Goal: Information Seeking & Learning: Find specific fact

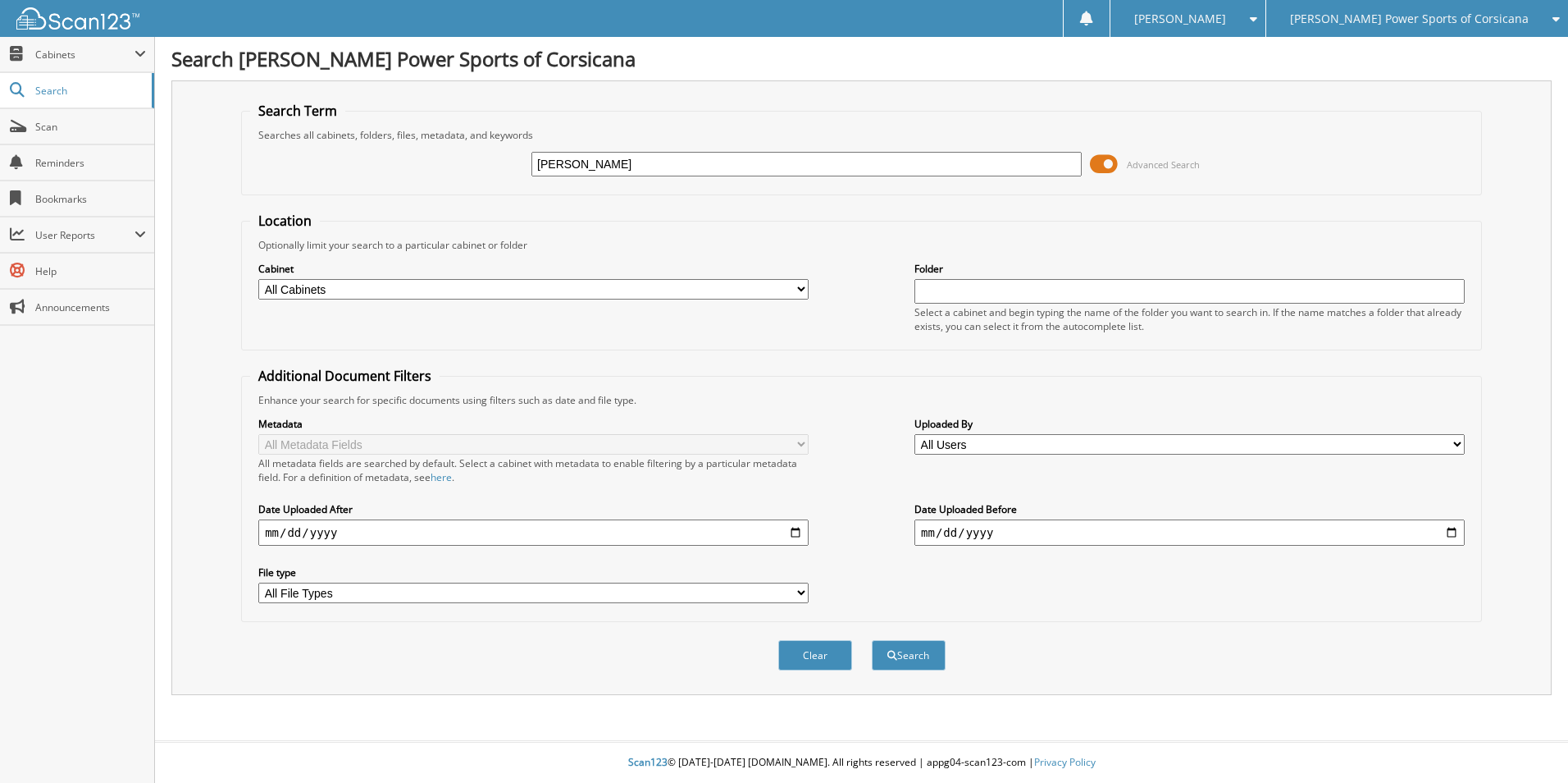
type input "TIMOTHY SMILEY"
click at [872, 640] on button "Search" at bounding box center [909, 654] width 74 height 30
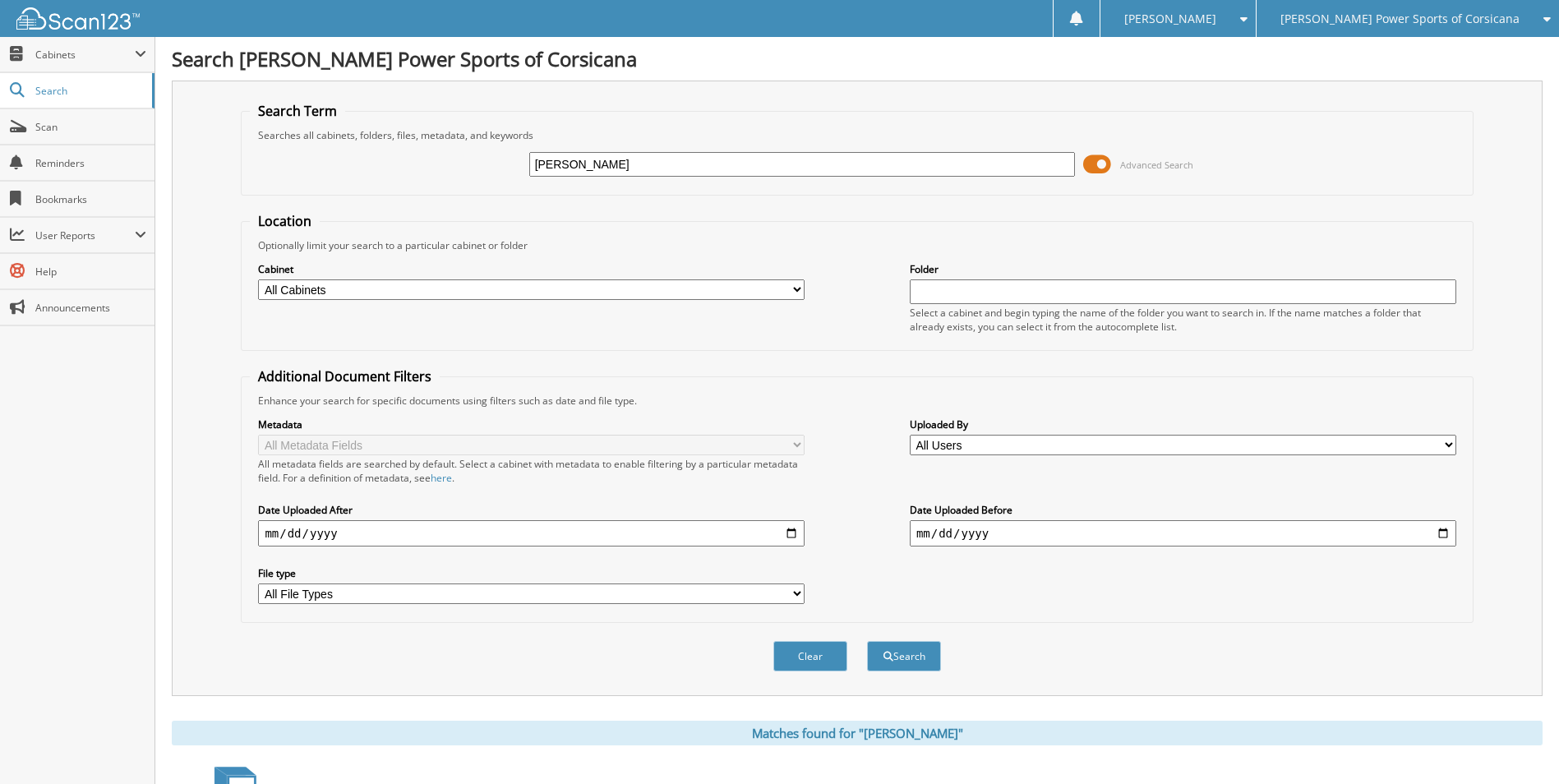
click at [1097, 168] on span at bounding box center [1097, 164] width 28 height 25
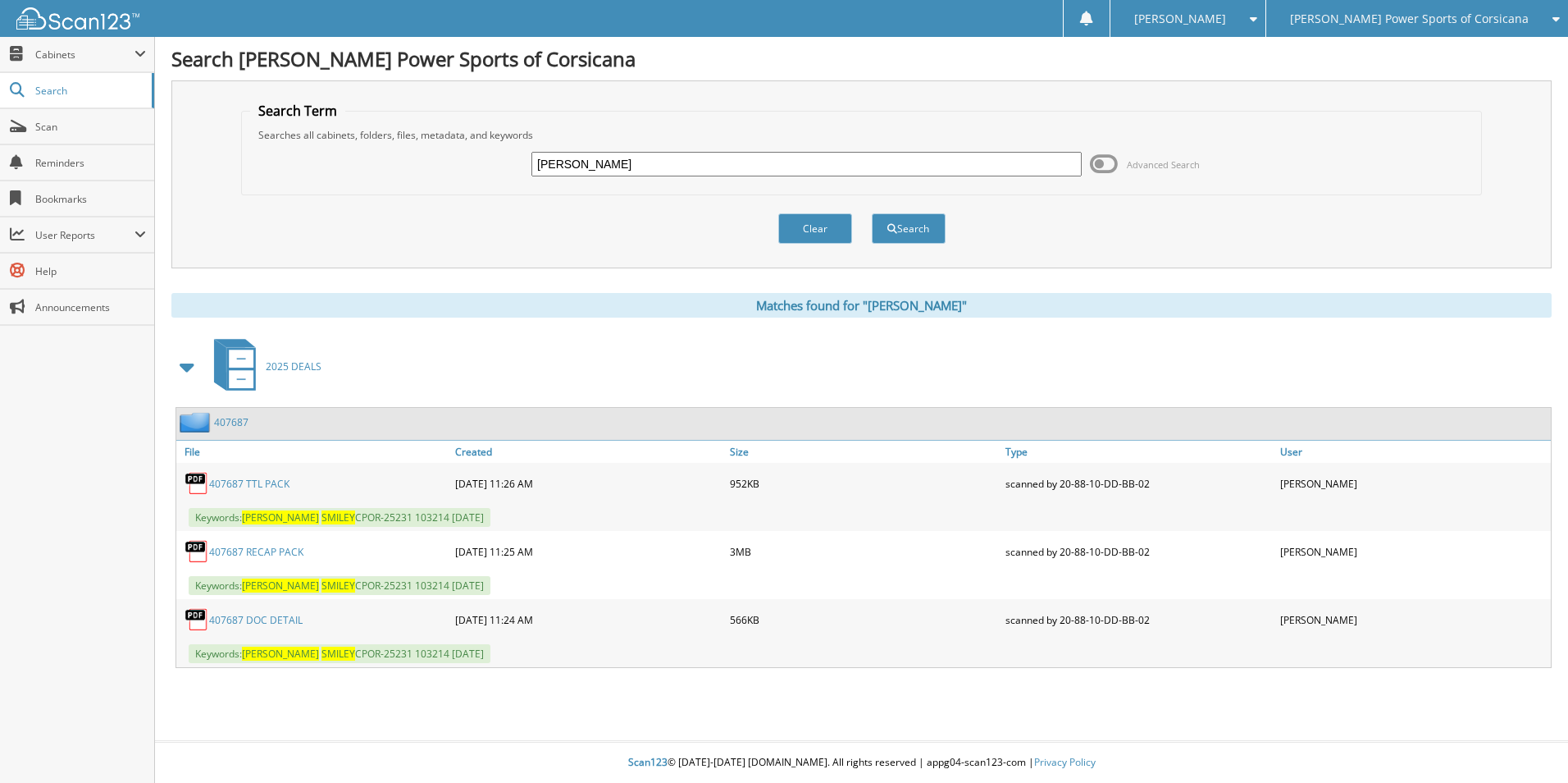
drag, startPoint x: 658, startPoint y: 173, endPoint x: 409, endPoint y: 121, distance: 254.4
click at [409, 121] on fieldset "Search Term Searches all cabinets, folders, files, metadata, and keywords TIMOT…" at bounding box center [862, 149] width 1241 height 94
paste input "PWC-25536A"
type input "PWC-25536A"
click at [872, 213] on button "Search" at bounding box center [909, 228] width 74 height 30
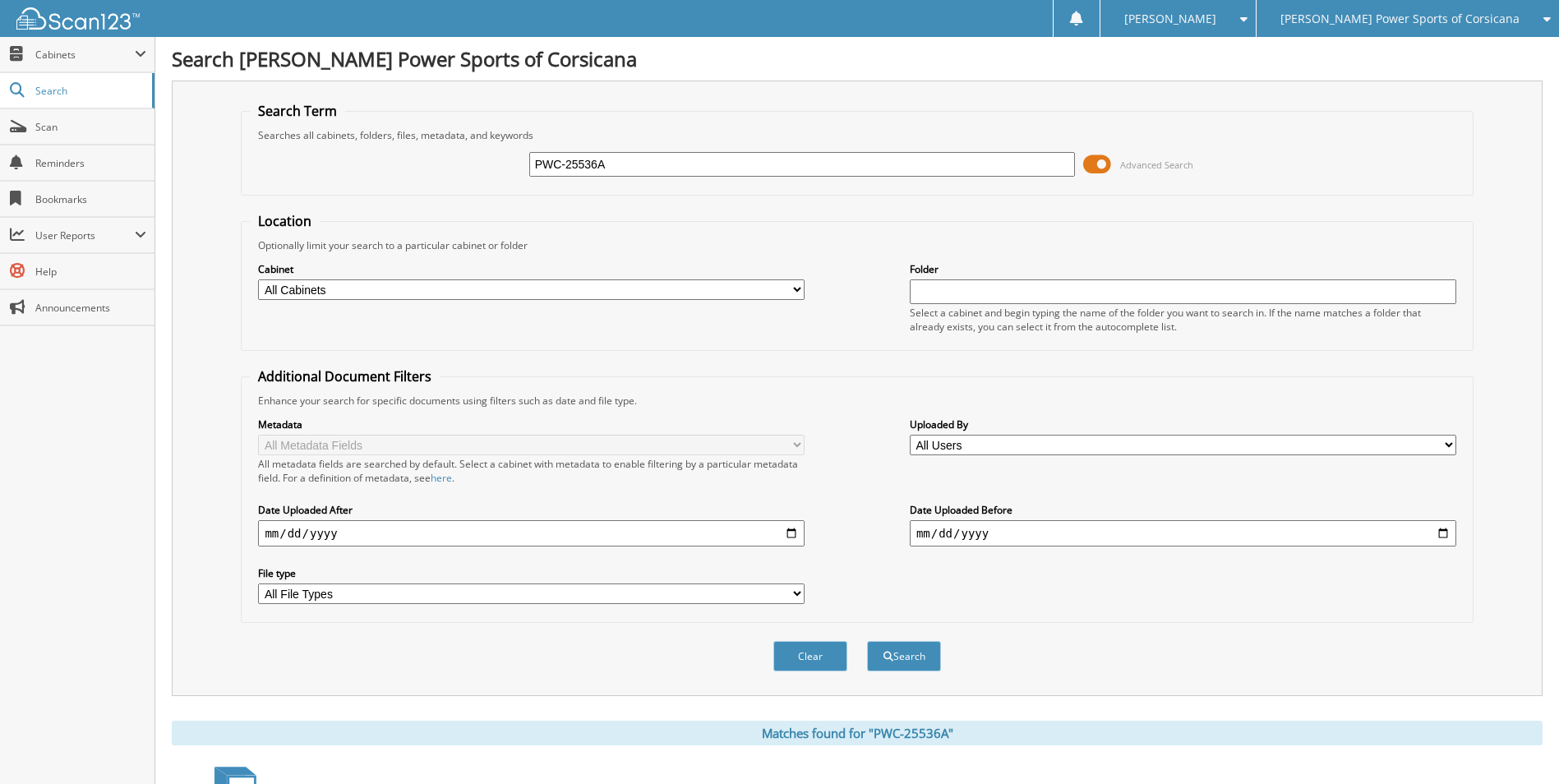
click at [1101, 162] on span at bounding box center [1097, 164] width 28 height 25
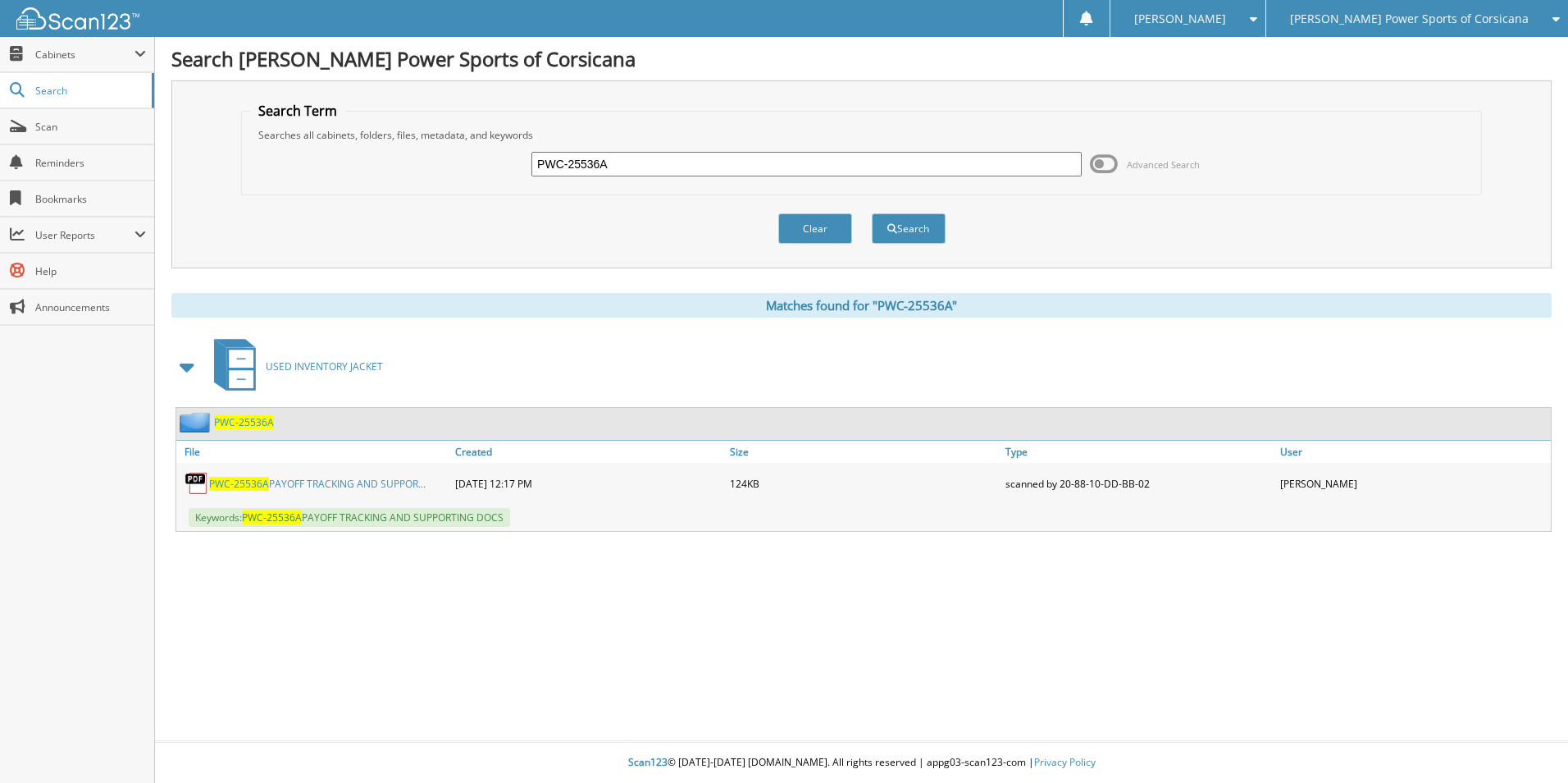
click at [259, 422] on span "PWC-25536A" at bounding box center [244, 422] width 60 height 14
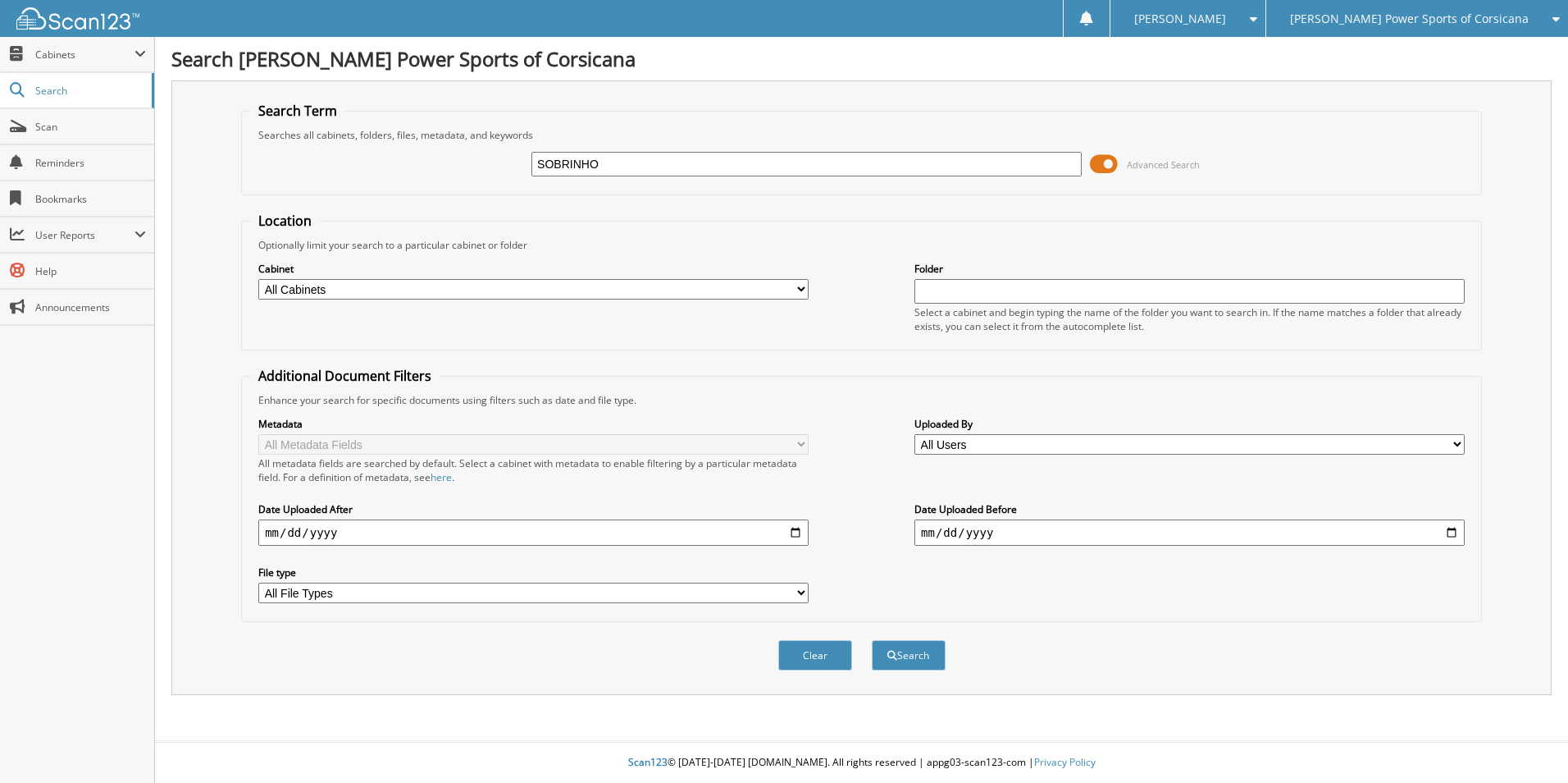
type input "SOBRINHO"
click at [872, 640] on button "Search" at bounding box center [909, 654] width 74 height 30
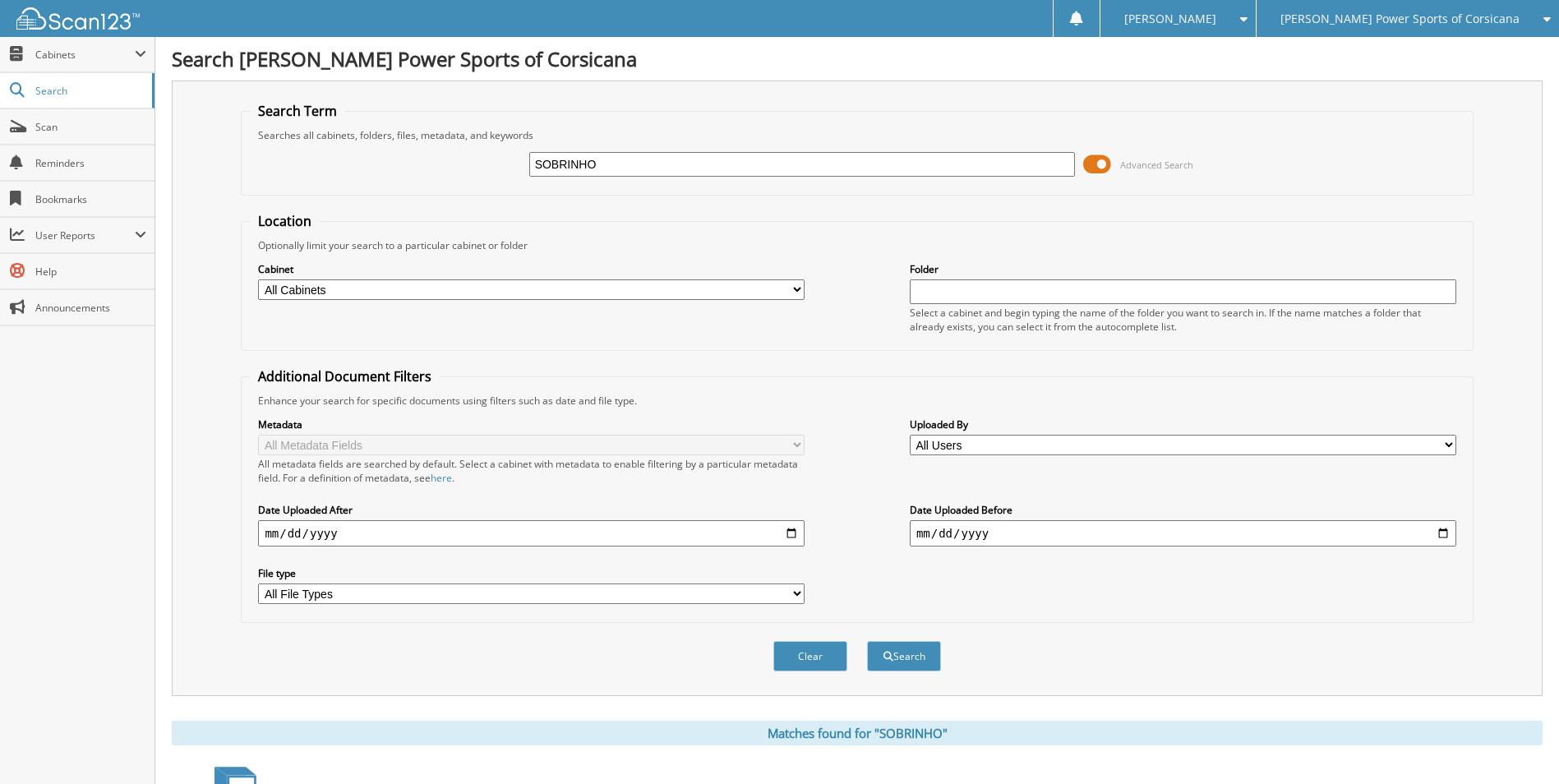
click at [1098, 167] on span at bounding box center [1097, 164] width 28 height 25
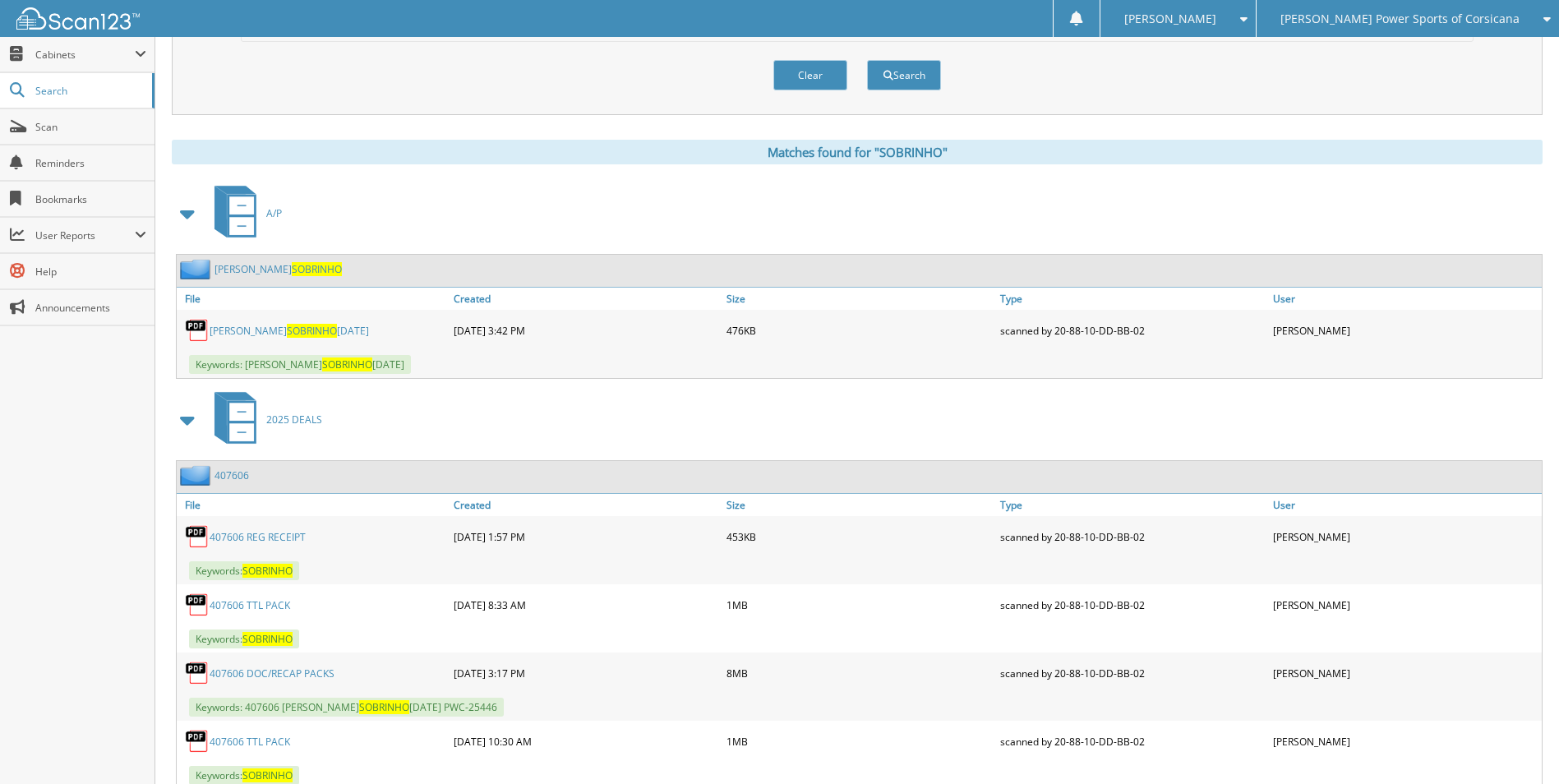
scroll to position [277, 0]
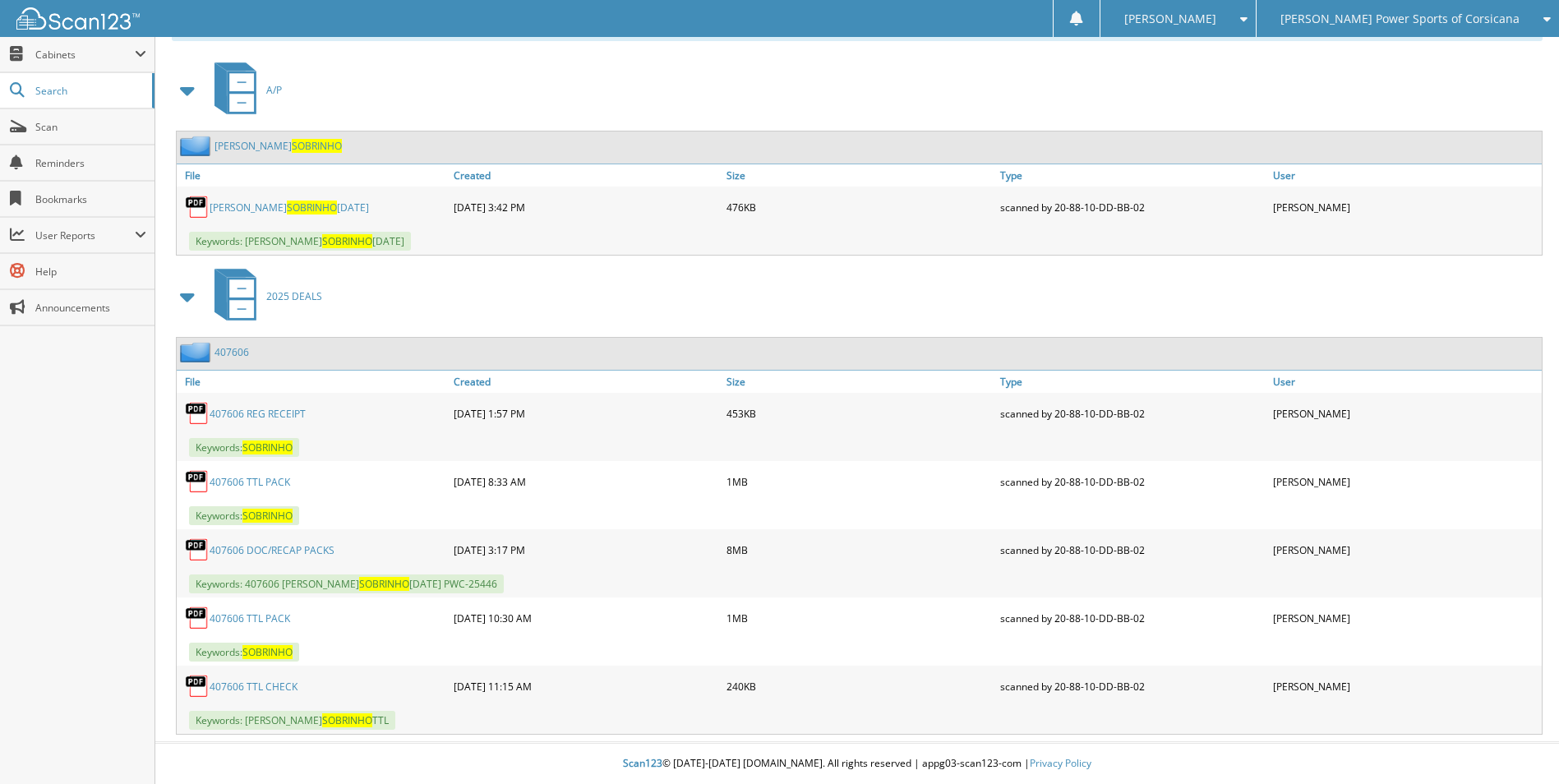
click at [241, 357] on link "407606" at bounding box center [231, 352] width 34 height 14
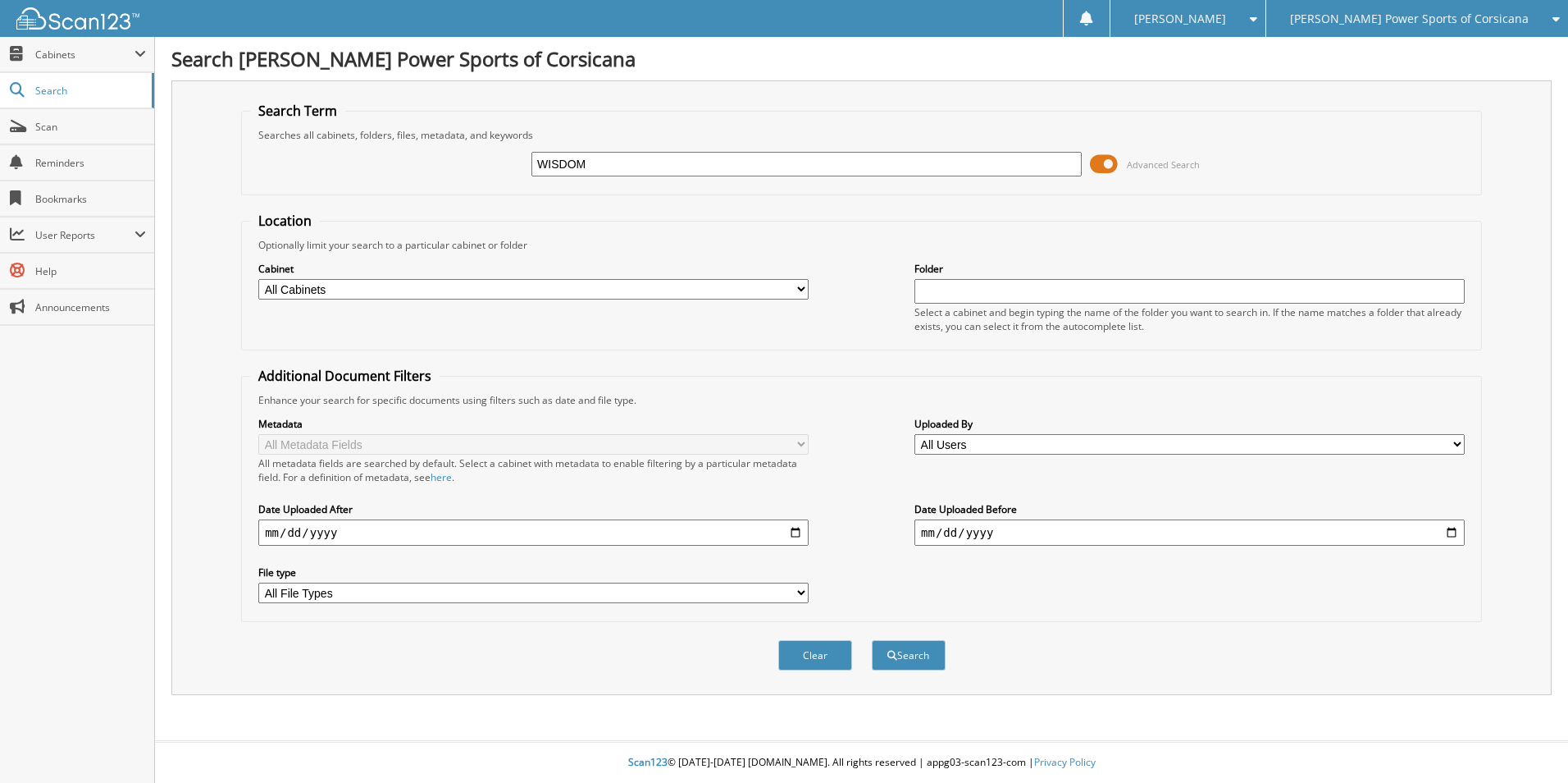
type input "WISDOM"
click at [872, 640] on button "Search" at bounding box center [909, 654] width 74 height 30
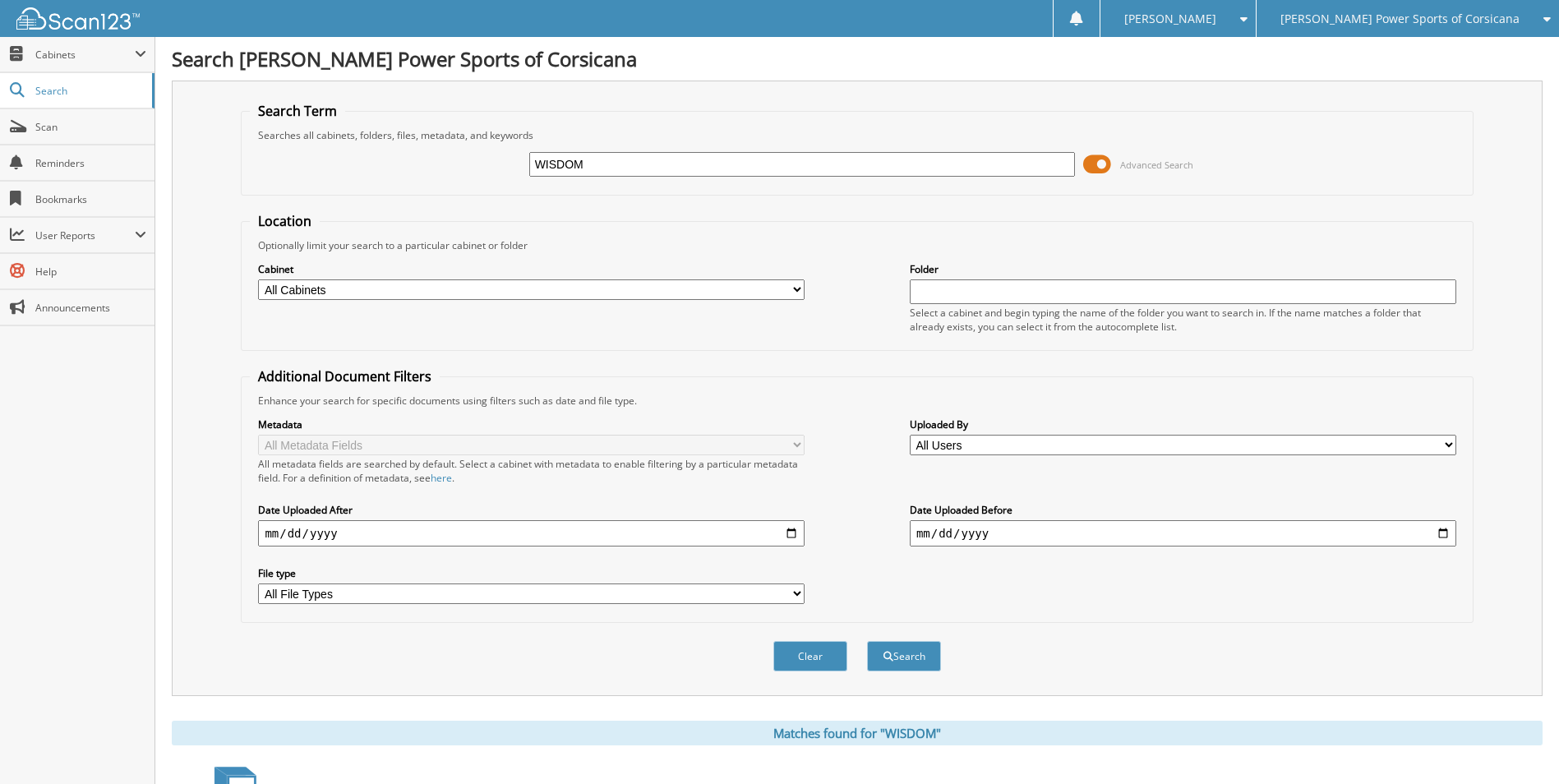
click at [1104, 167] on span at bounding box center [1097, 164] width 28 height 25
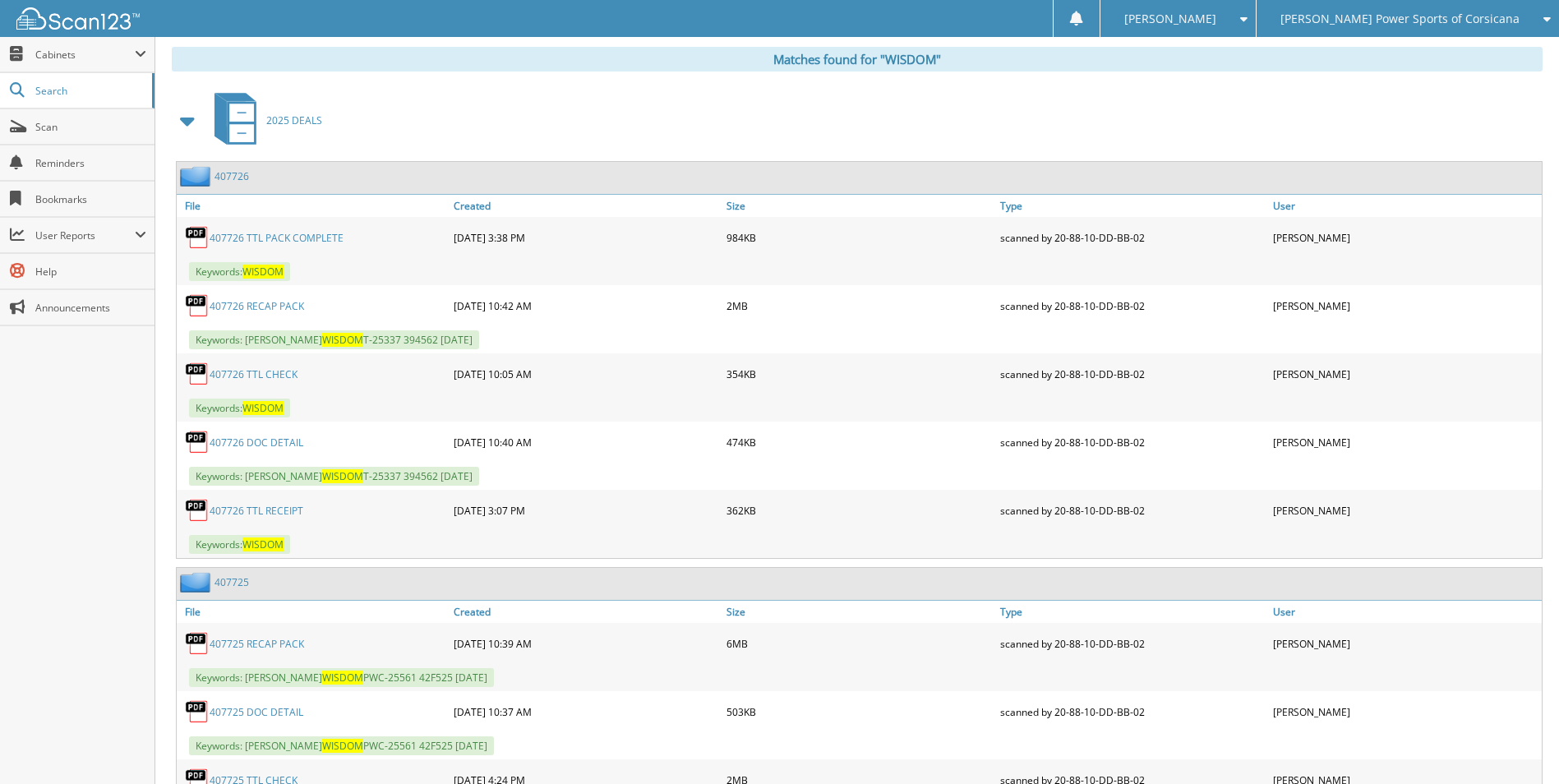
scroll to position [340, 0]
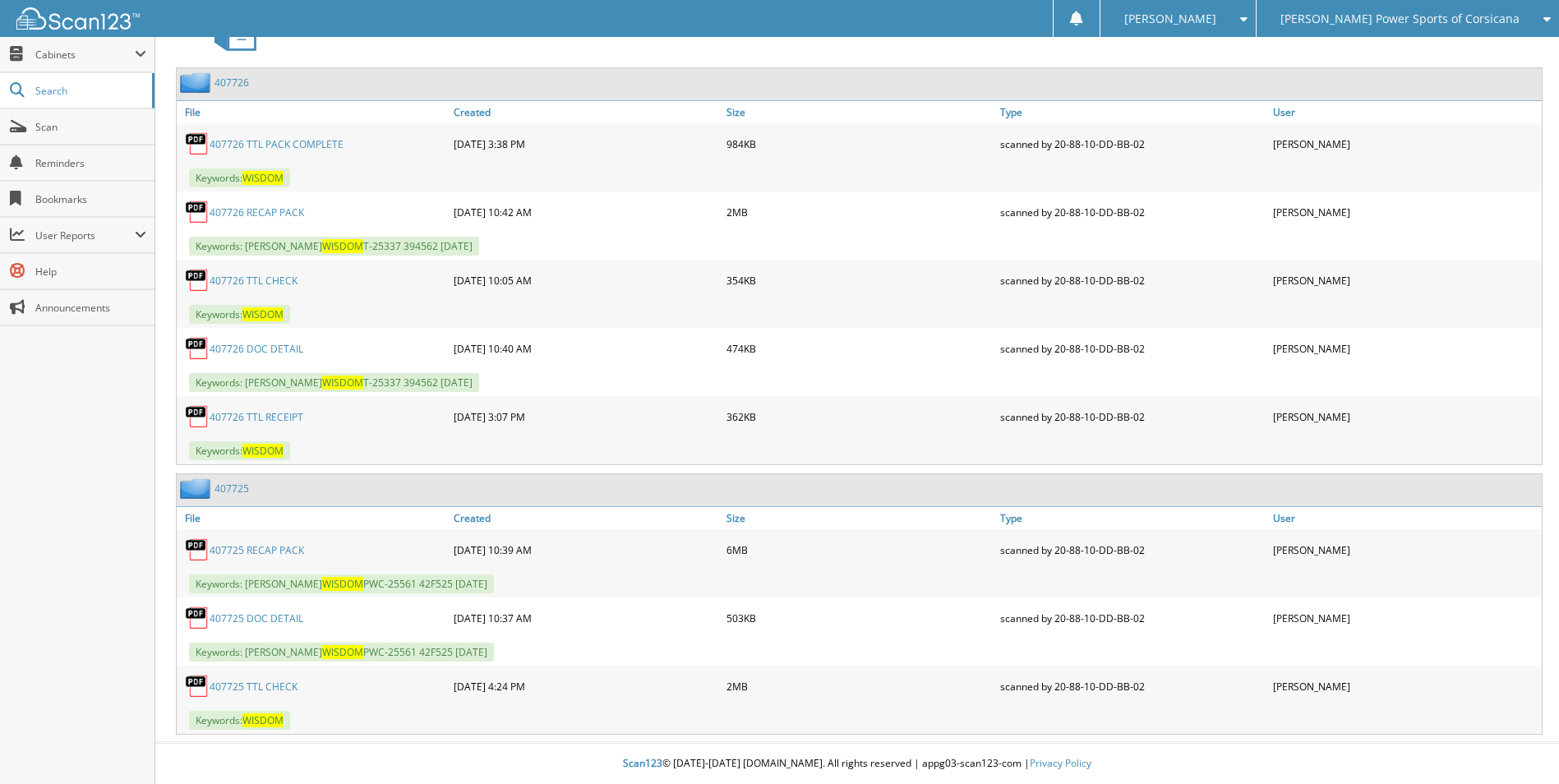
click at [298, 141] on link "407726 TTL PACK COMPLETE" at bounding box center [277, 144] width 134 height 14
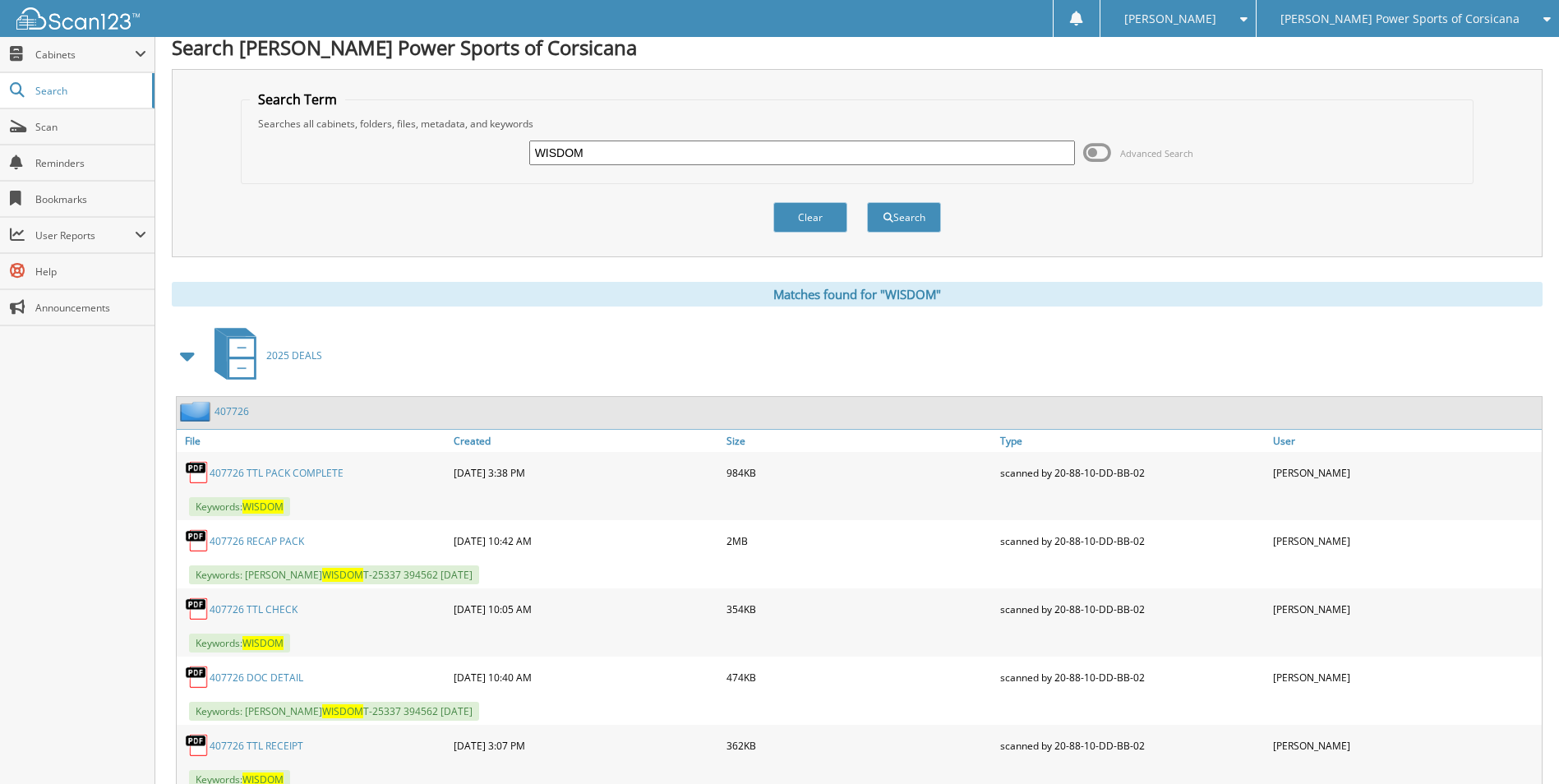
scroll to position [0, 0]
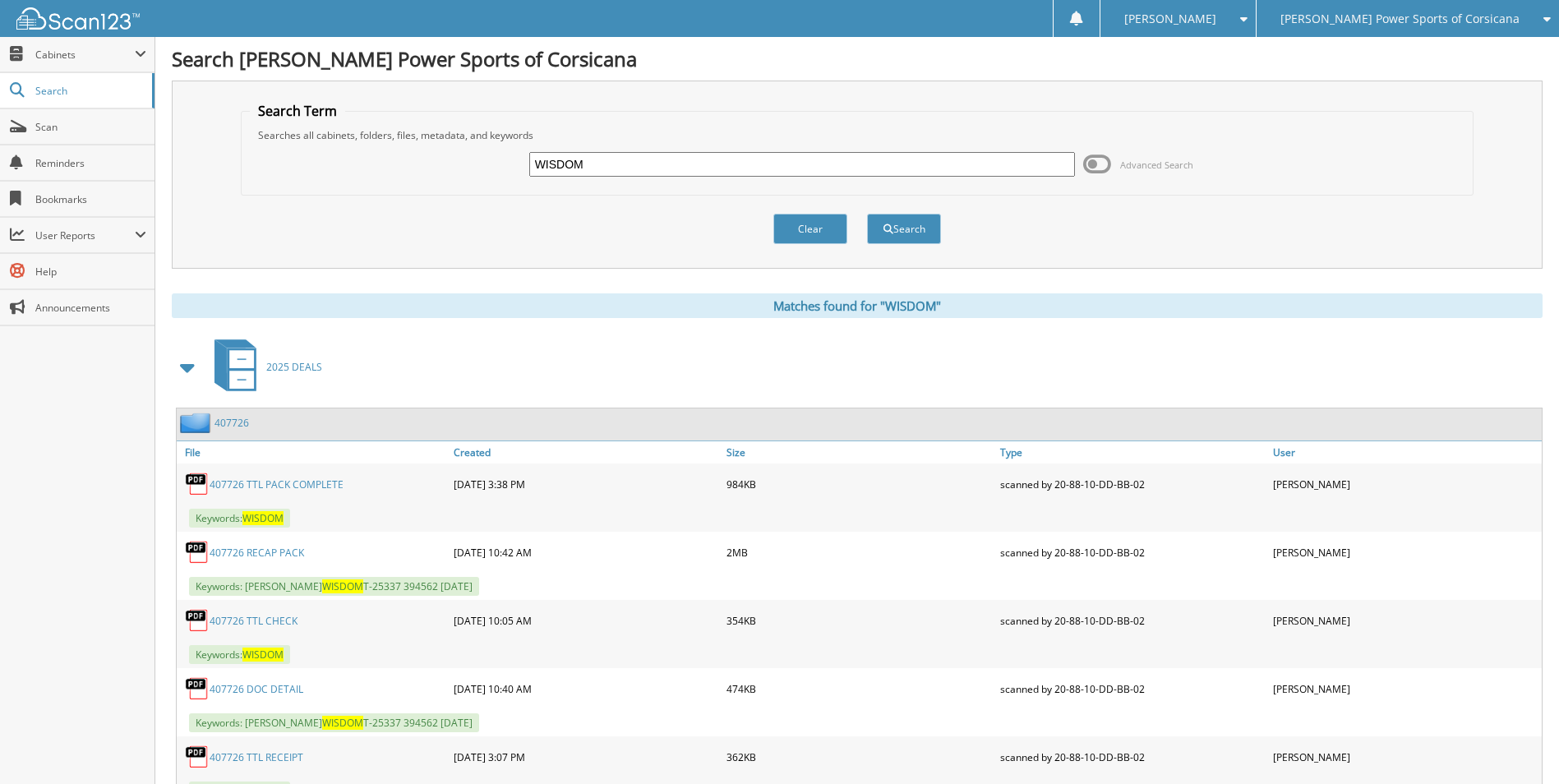
drag, startPoint x: 561, startPoint y: 165, endPoint x: 469, endPoint y: 155, distance: 92.5
click at [469, 155] on div "WISDOM Advanced Search" at bounding box center [857, 164] width 1214 height 45
type input "ARREGUIN"
click at [867, 213] on button "Search" at bounding box center [904, 228] width 74 height 30
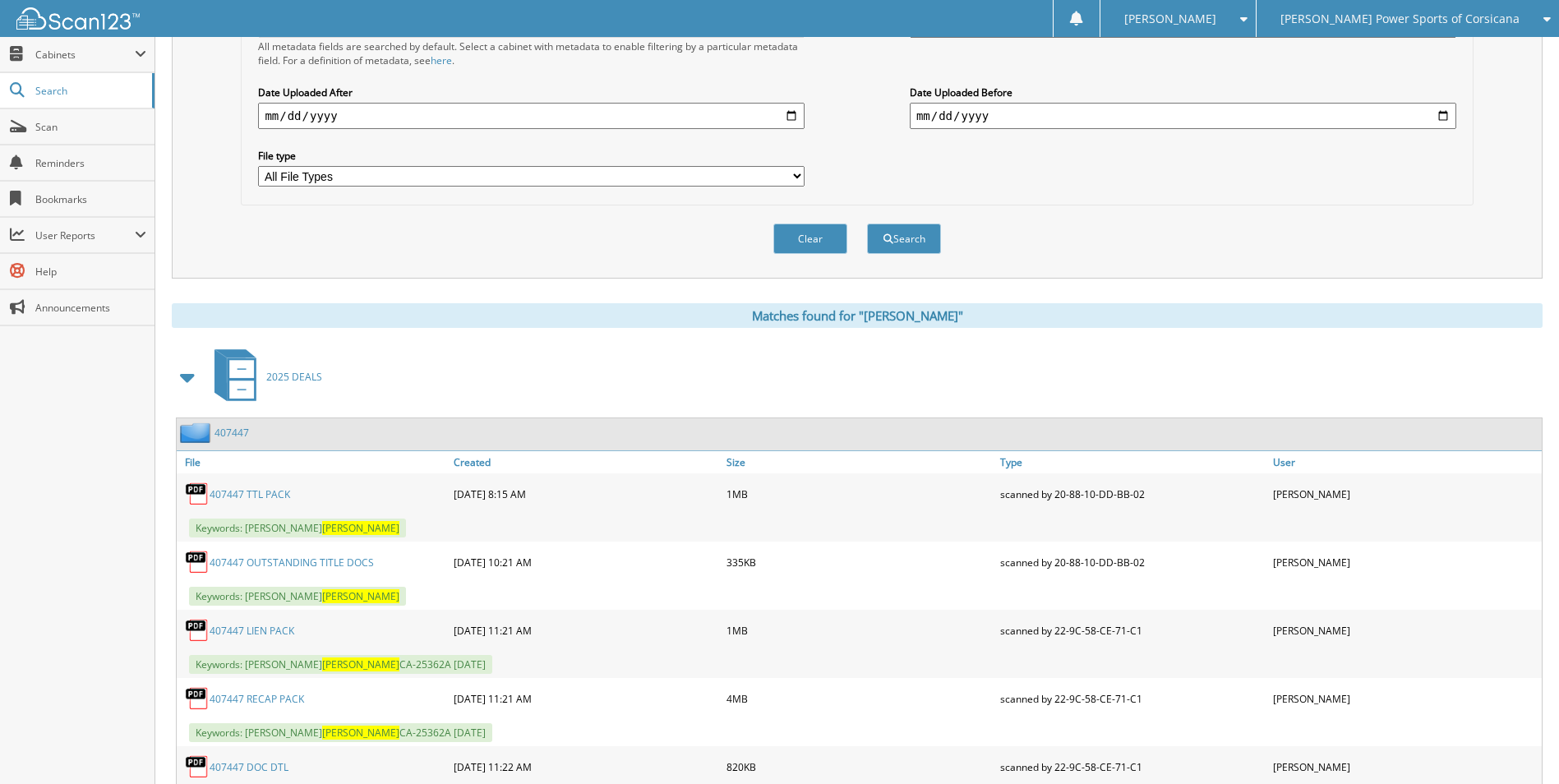
scroll to position [567, 0]
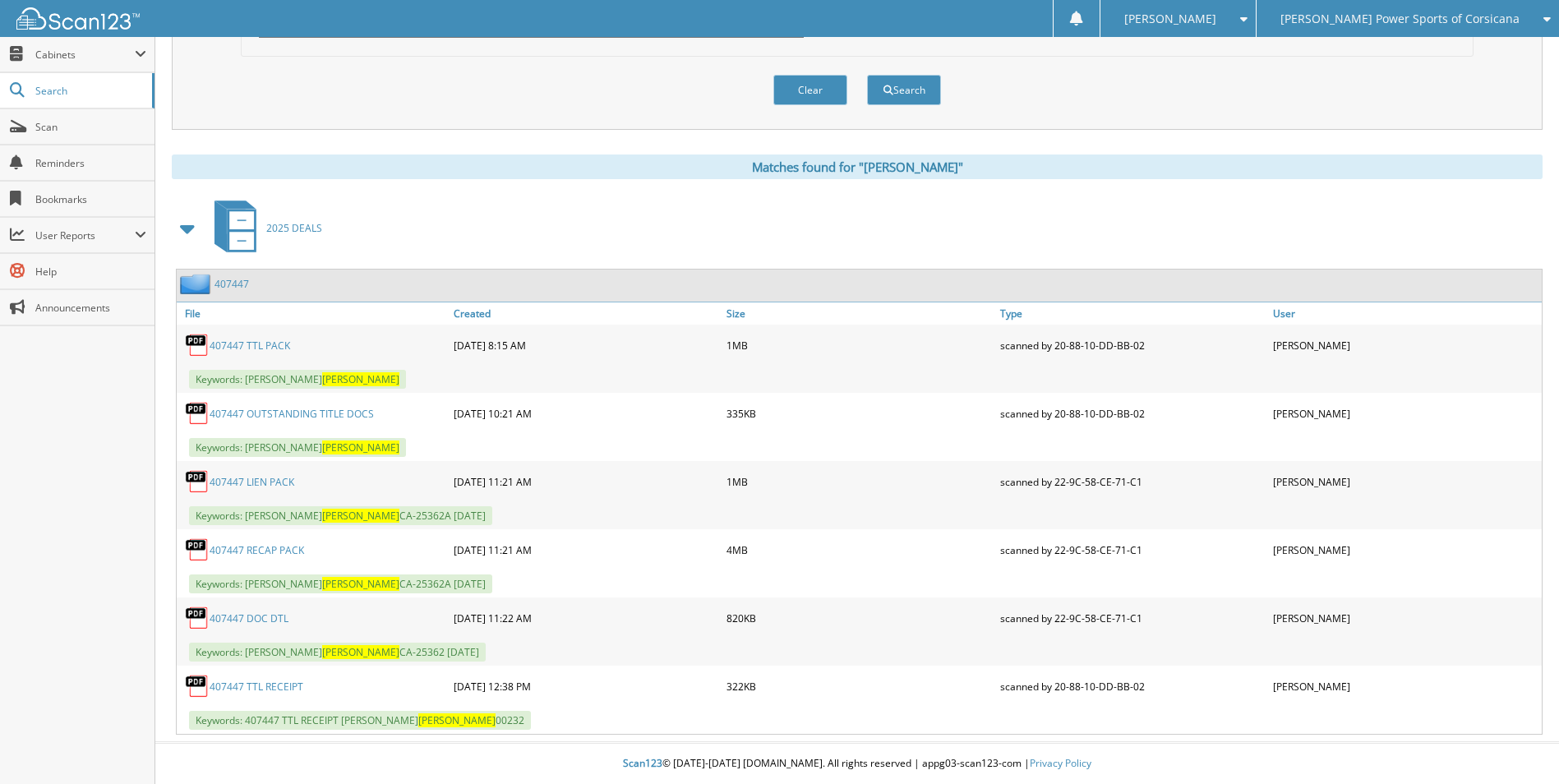
click at [242, 285] on link "407447" at bounding box center [231, 284] width 34 height 14
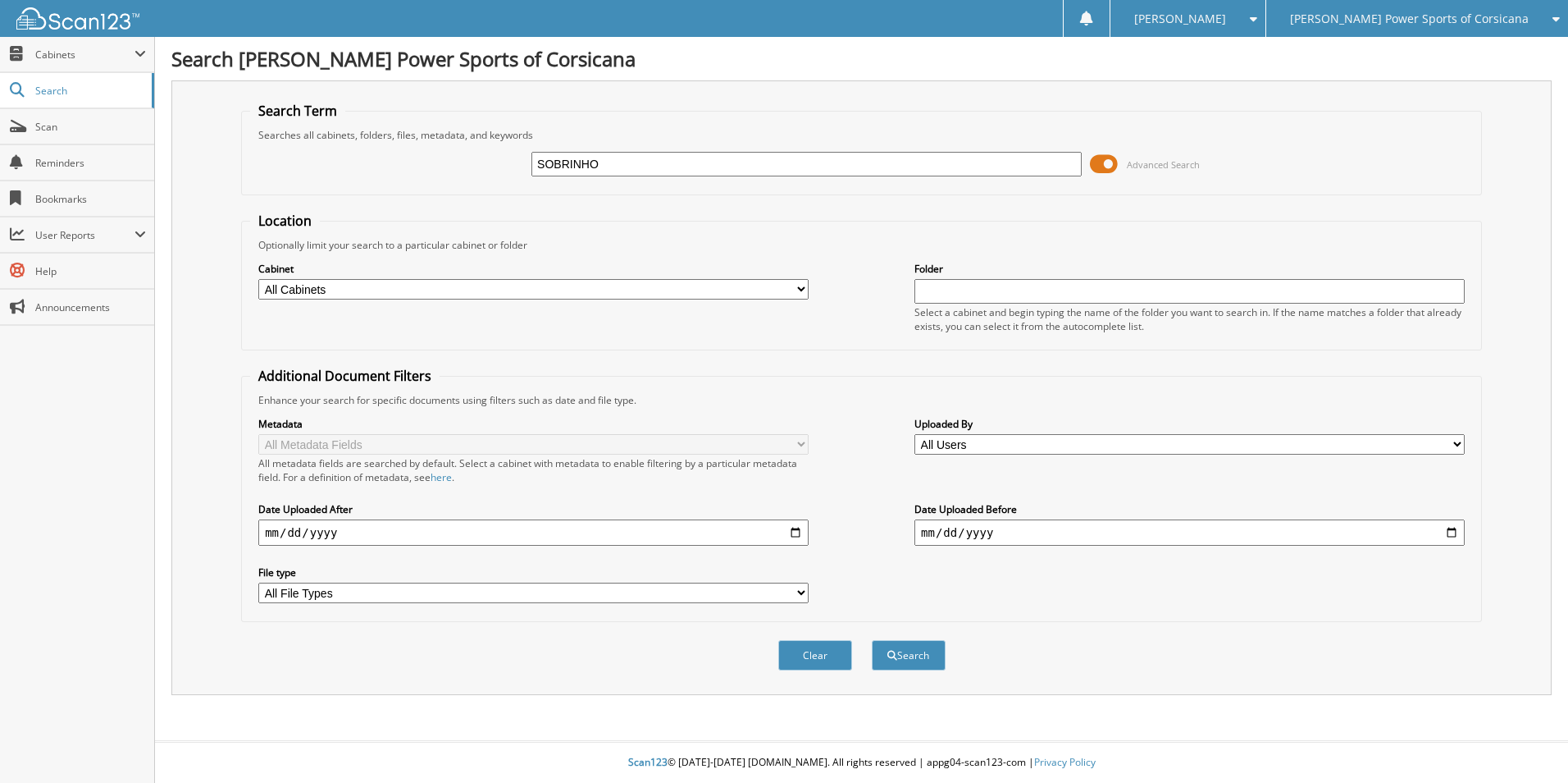
type input "SOBRINHO"
click at [872, 640] on button "Search" at bounding box center [909, 654] width 74 height 30
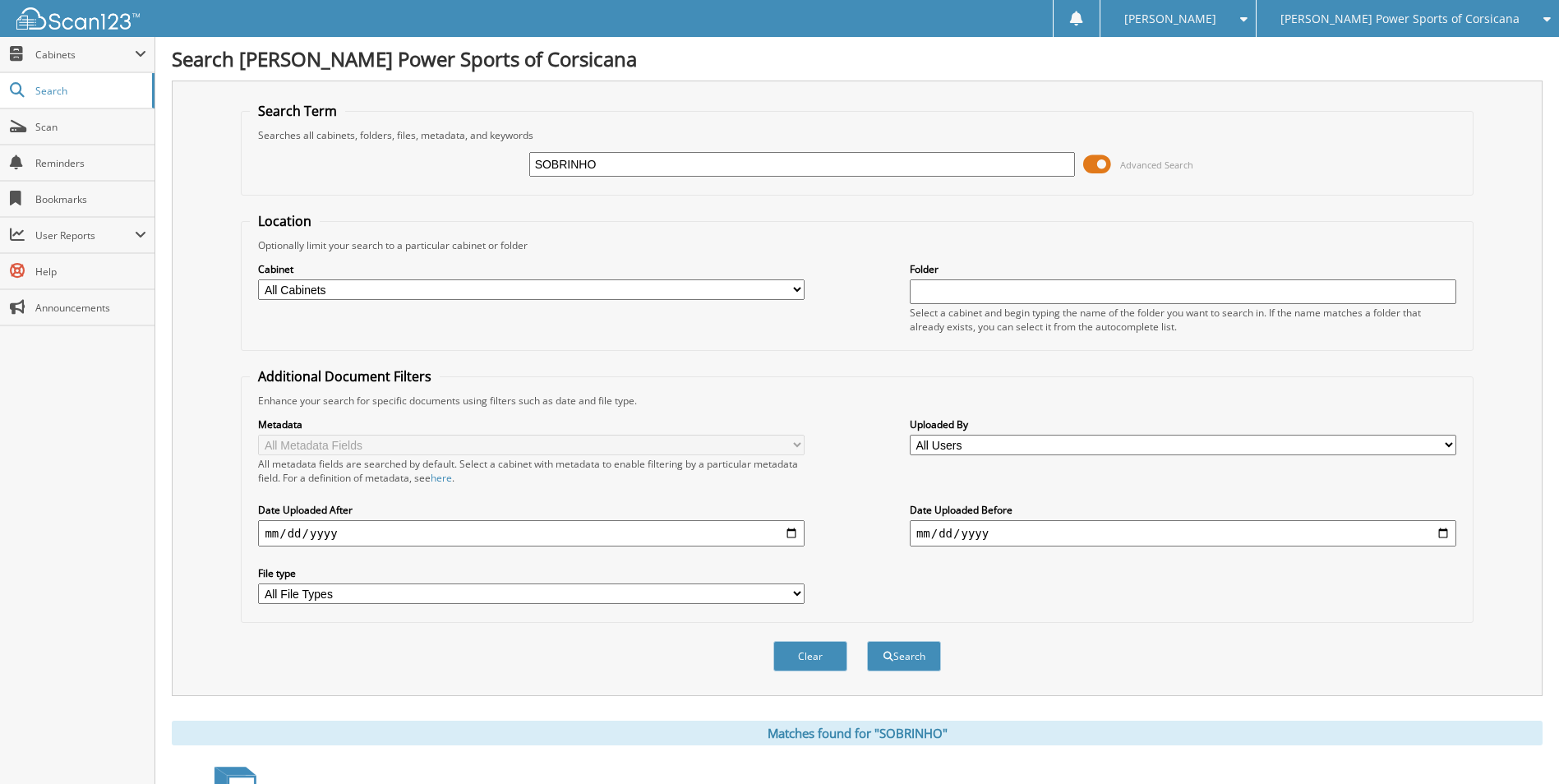
drag, startPoint x: 1115, startPoint y: 162, endPoint x: 1104, endPoint y: 159, distance: 11.4
click at [1114, 162] on span "Advanced Search" at bounding box center [1139, 164] width 110 height 25
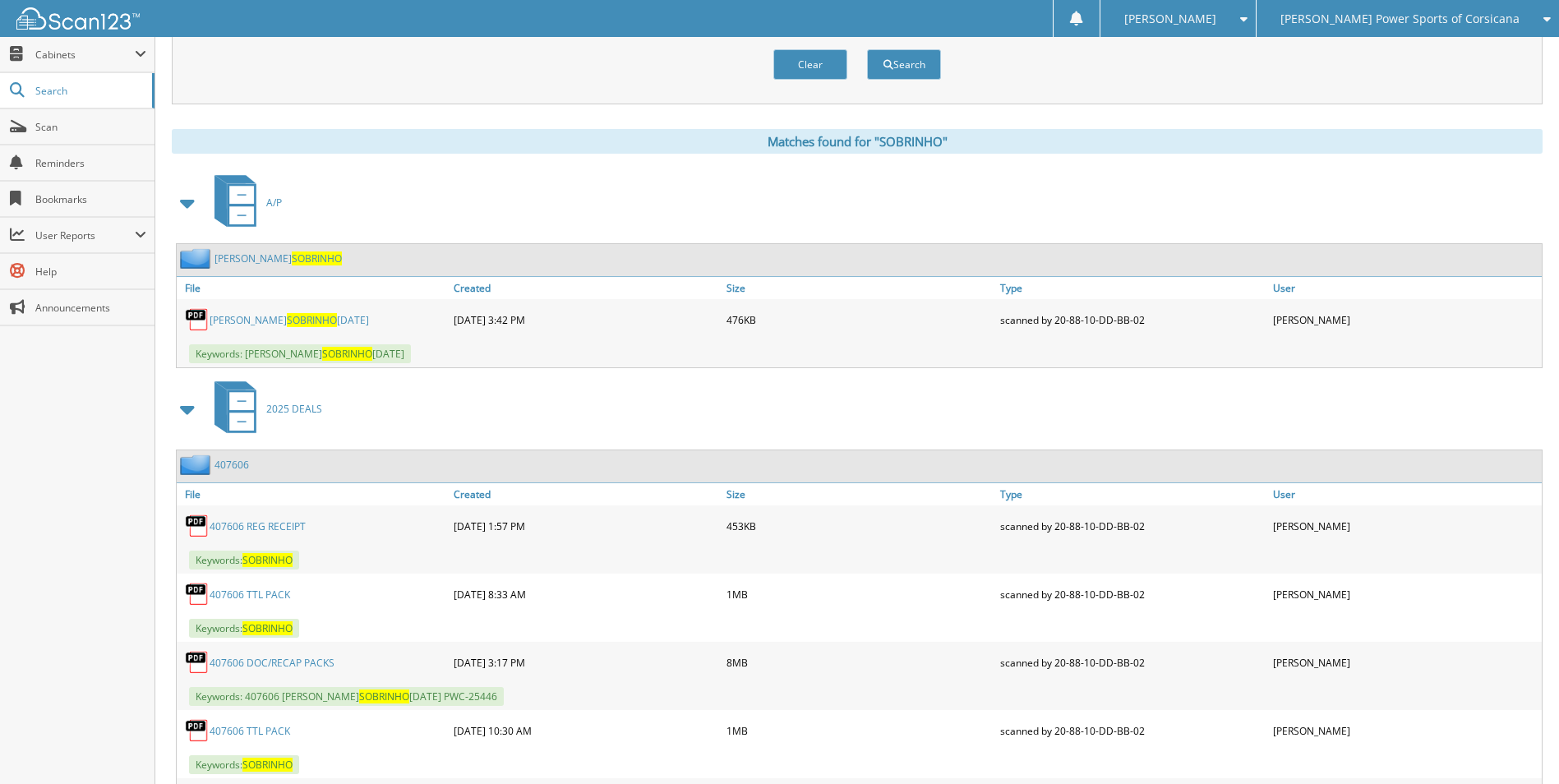
click at [183, 208] on span at bounding box center [187, 203] width 23 height 29
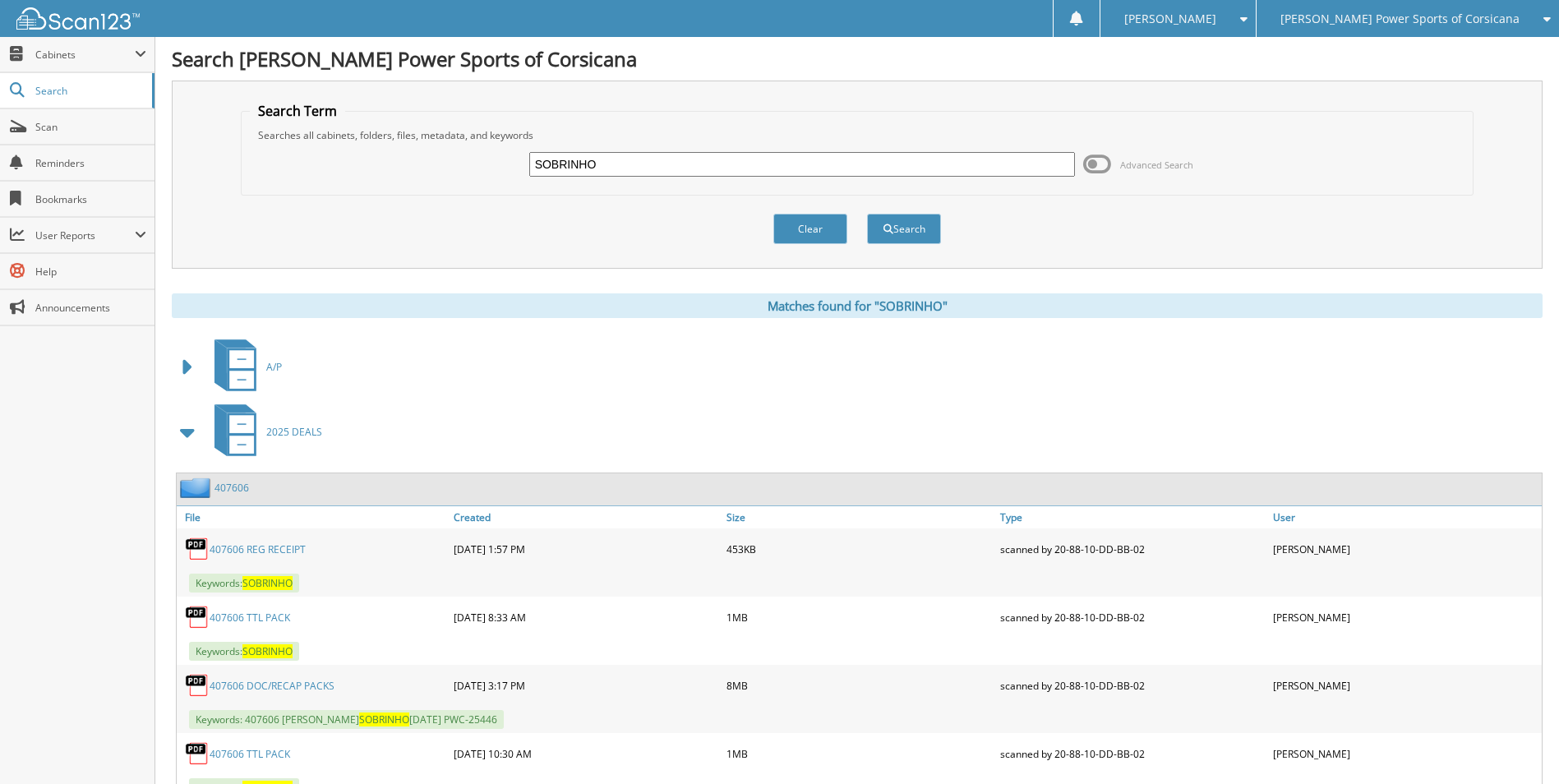
drag, startPoint x: 585, startPoint y: 165, endPoint x: 415, endPoint y: 141, distance: 171.7
click at [418, 142] on div "SOBRINHO Advanced Search" at bounding box center [857, 164] width 1214 height 45
type input "[PERSON_NAME]"
click at [867, 213] on button "Search" at bounding box center [904, 228] width 74 height 30
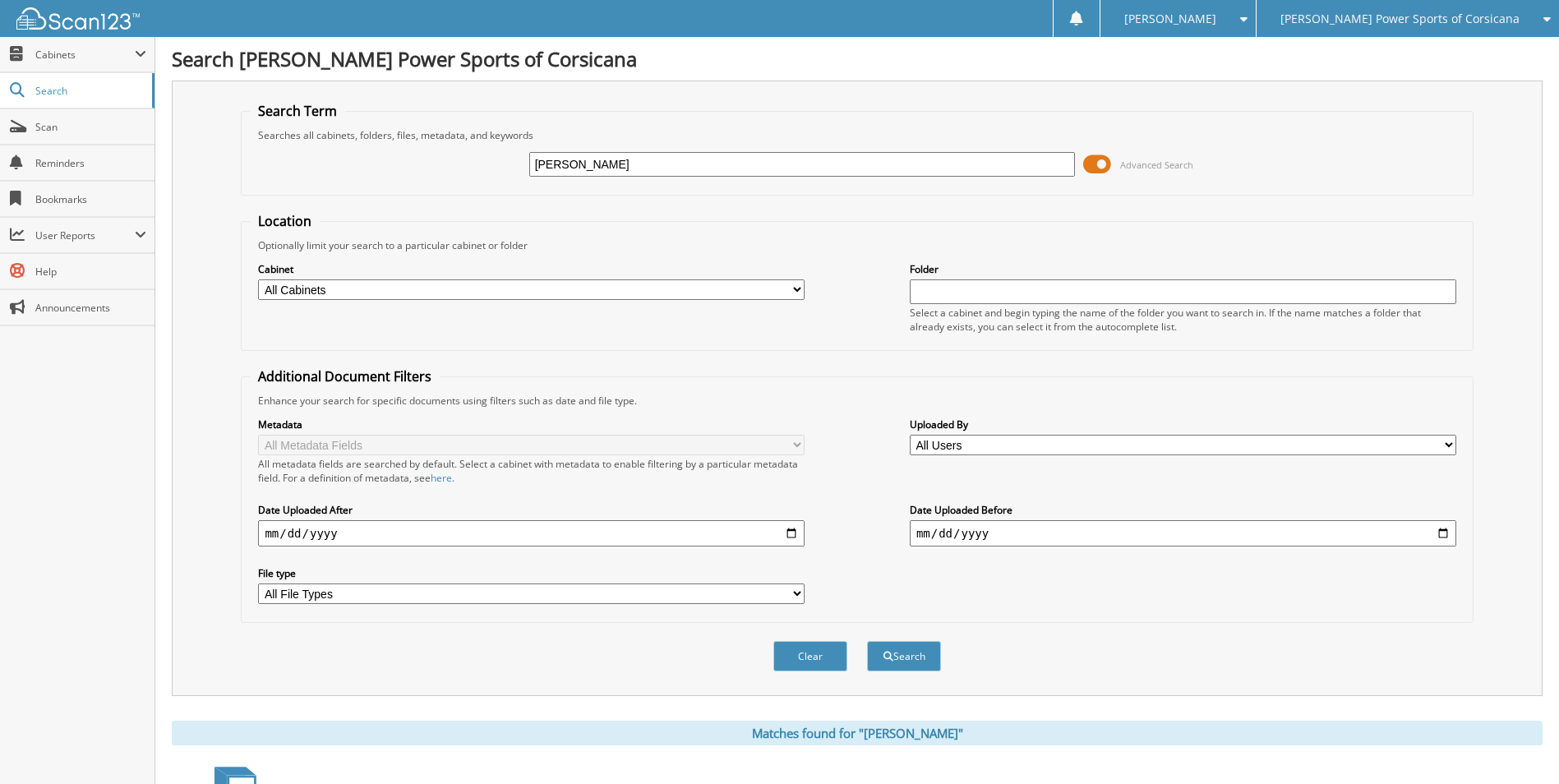
click at [1102, 170] on span at bounding box center [1097, 164] width 28 height 25
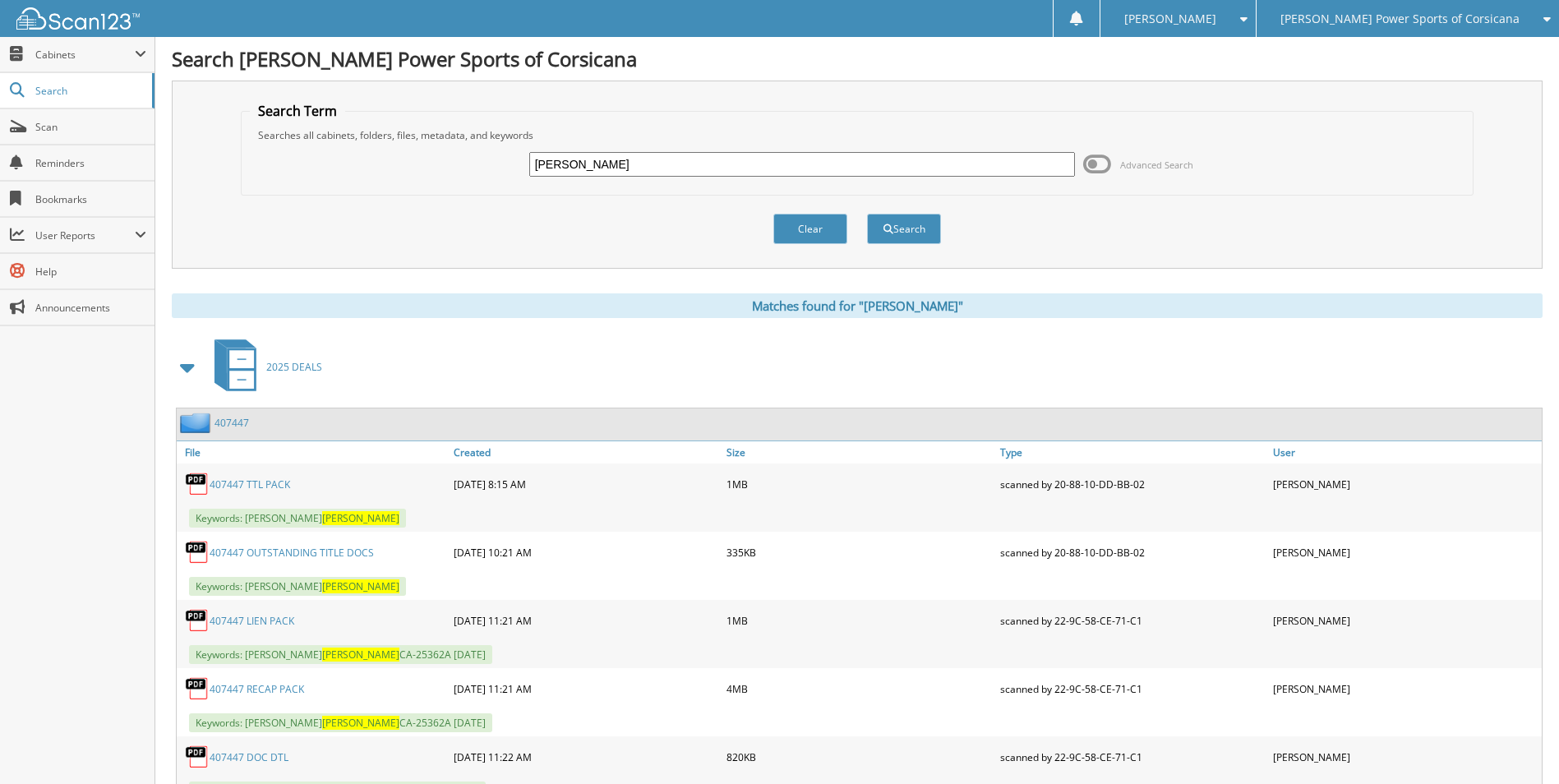
drag, startPoint x: 624, startPoint y: 161, endPoint x: 465, endPoint y: 158, distance: 159.0
click at [468, 160] on div "ARREGUIN Advanced Search" at bounding box center [857, 164] width 1214 height 45
type input "407692"
click at [867, 213] on button "Search" at bounding box center [904, 228] width 74 height 30
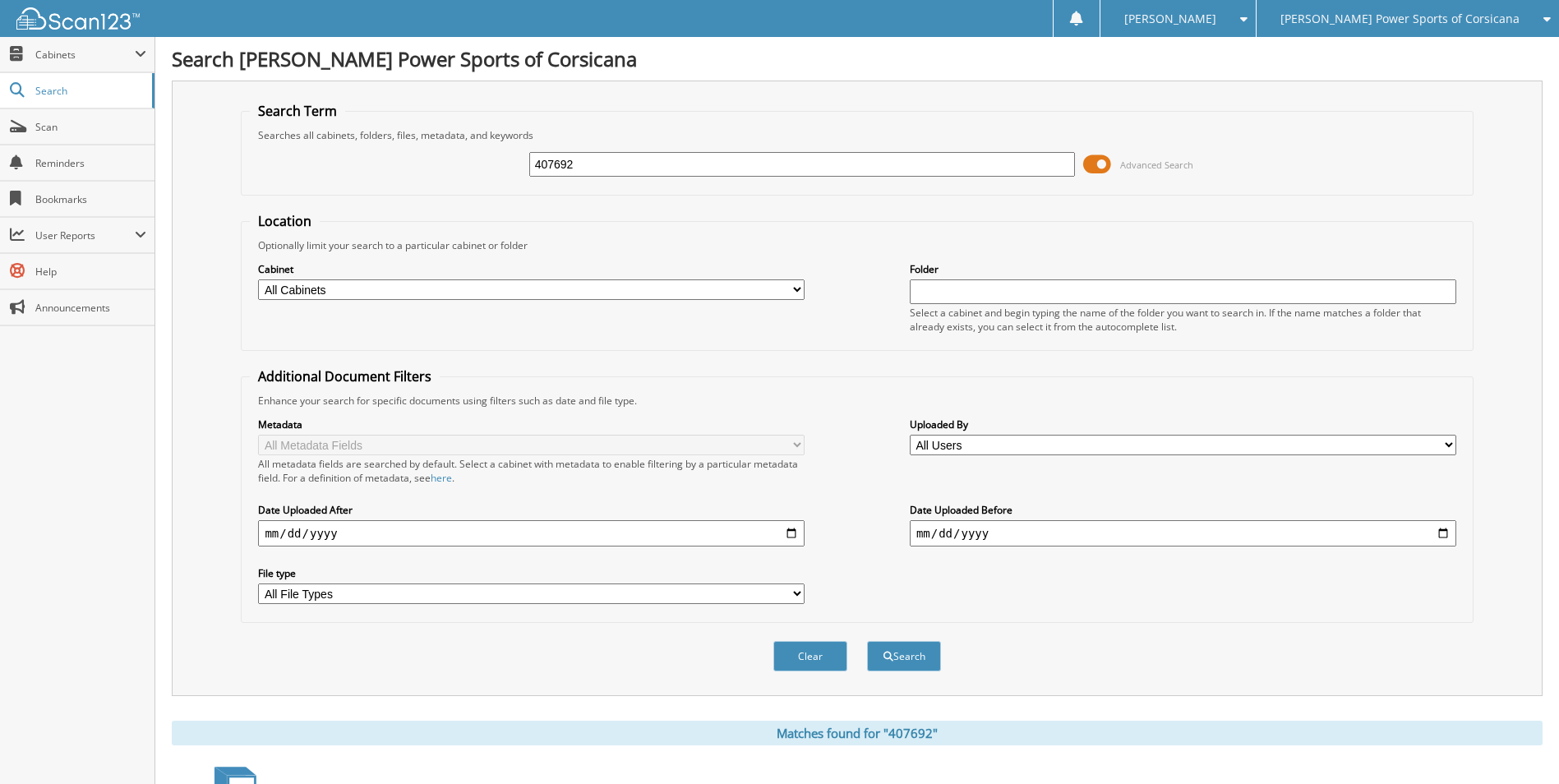
click at [1096, 164] on span at bounding box center [1097, 164] width 28 height 25
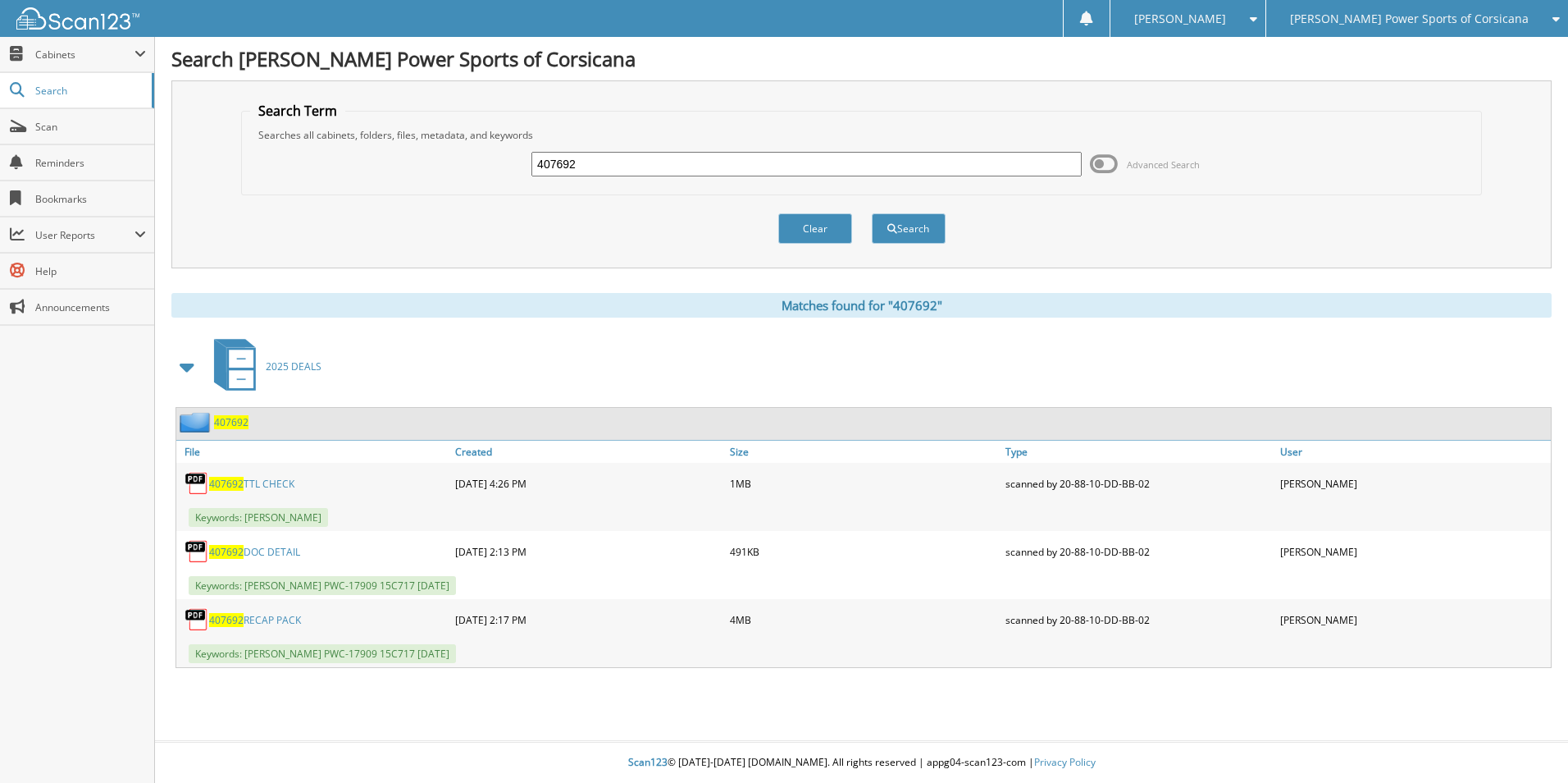
click at [233, 420] on span "407692" at bounding box center [231, 422] width 34 height 14
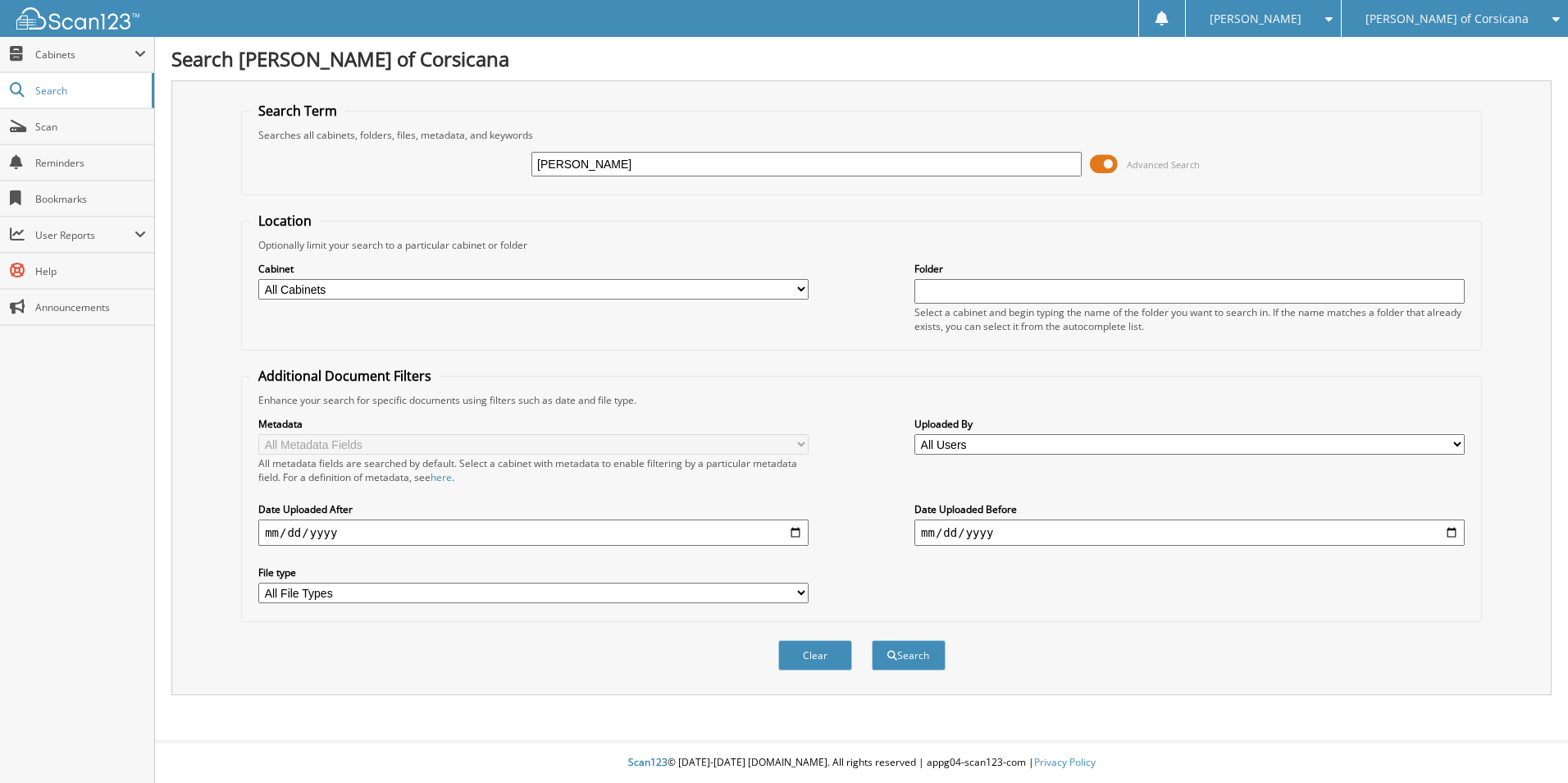
type input "HANCOCK"
click at [872, 640] on button "Search" at bounding box center [909, 654] width 74 height 30
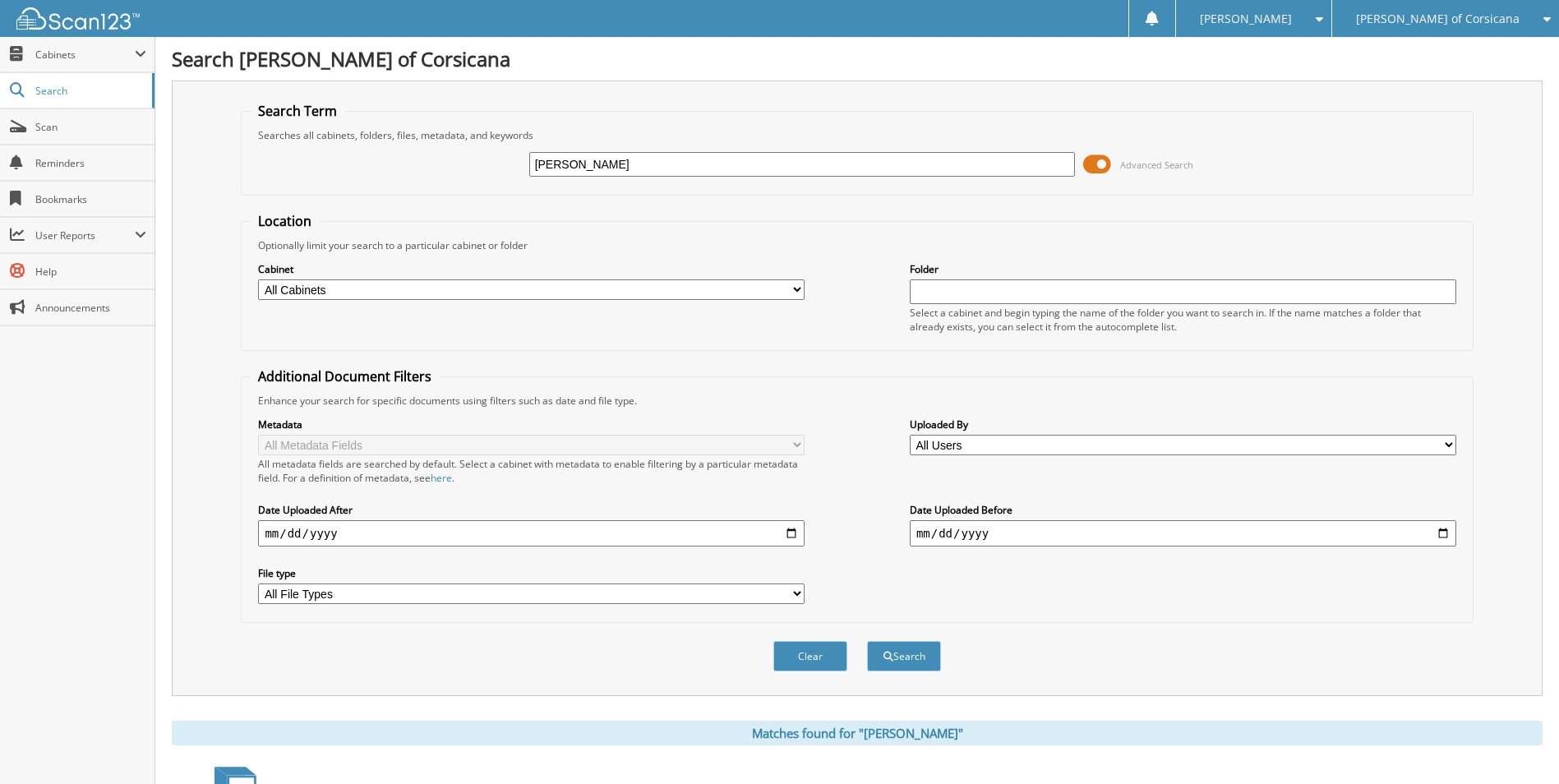
click at [1102, 175] on span at bounding box center [1097, 164] width 28 height 25
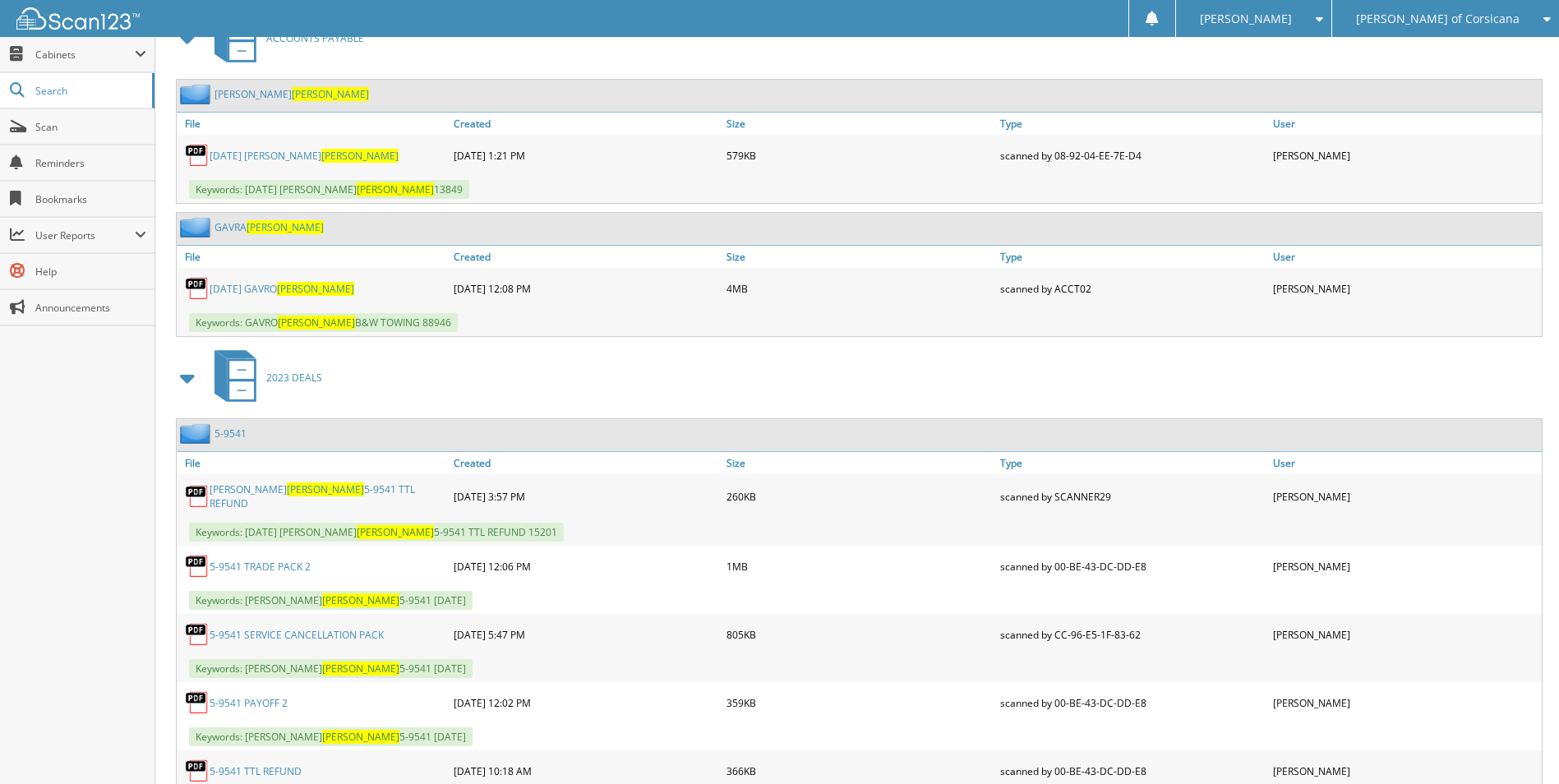
scroll to position [164, 0]
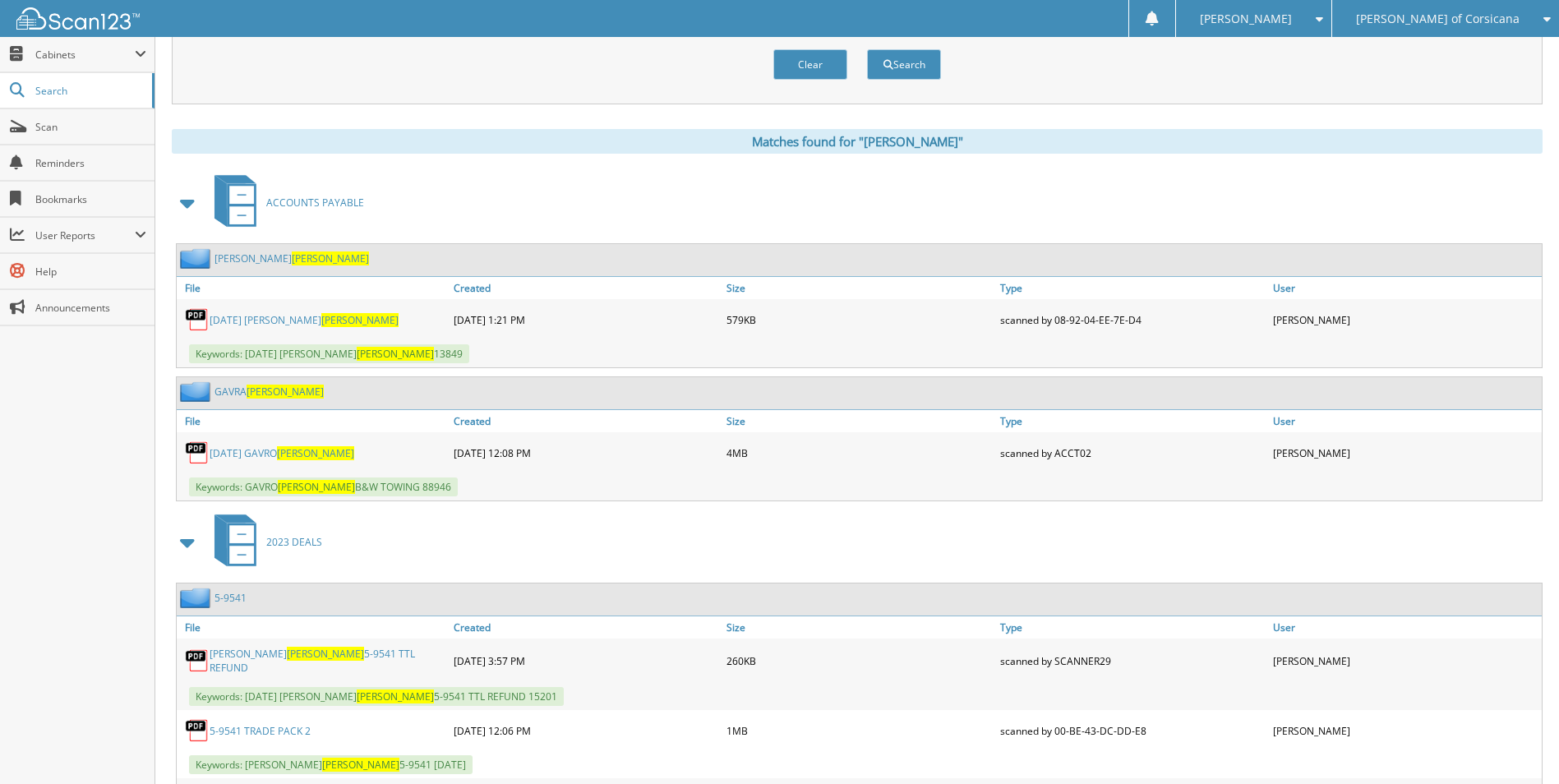
click at [187, 196] on span at bounding box center [187, 203] width 23 height 29
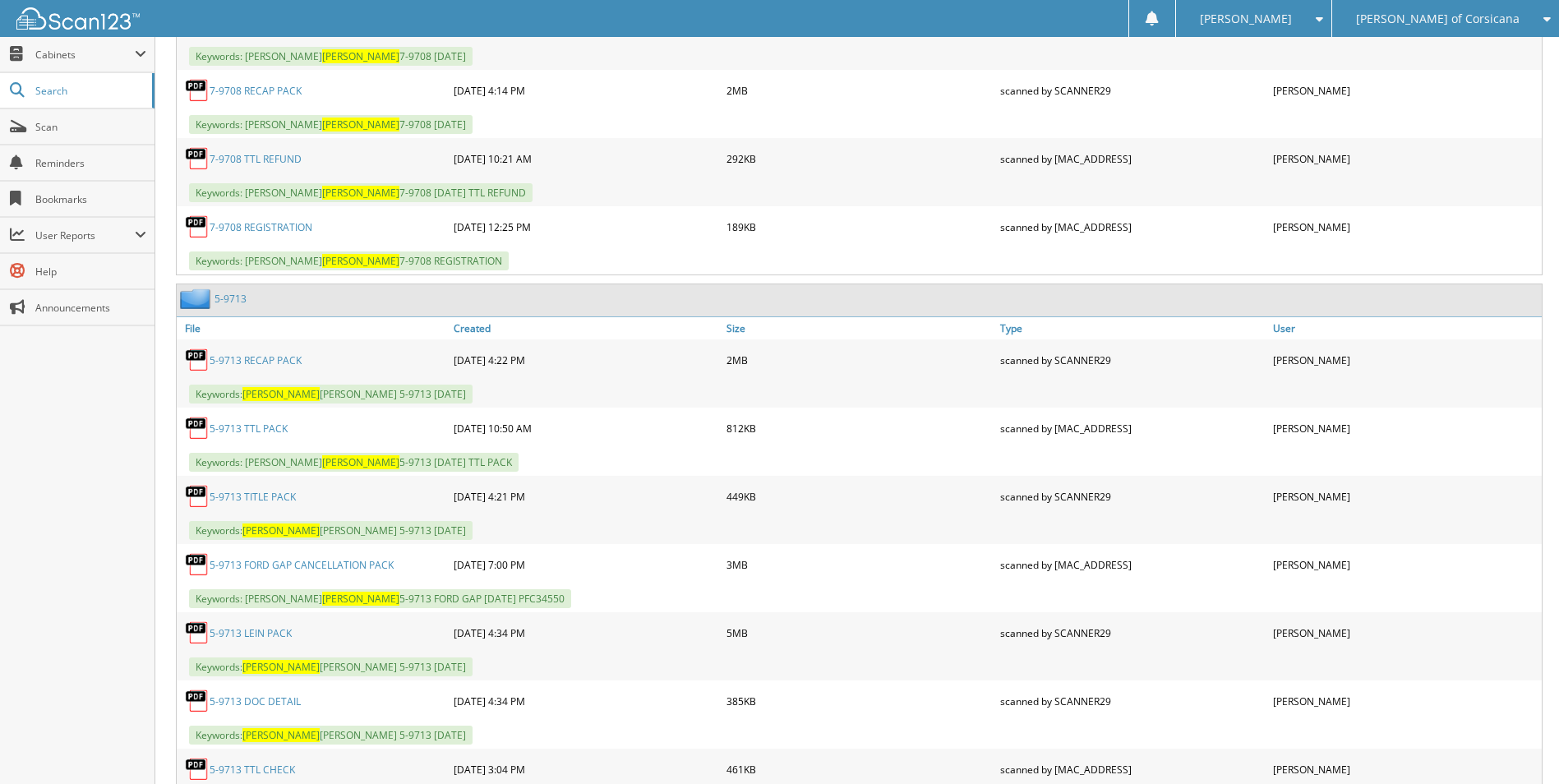
scroll to position [2300, 0]
click at [237, 292] on link "5-9713" at bounding box center [230, 297] width 32 height 14
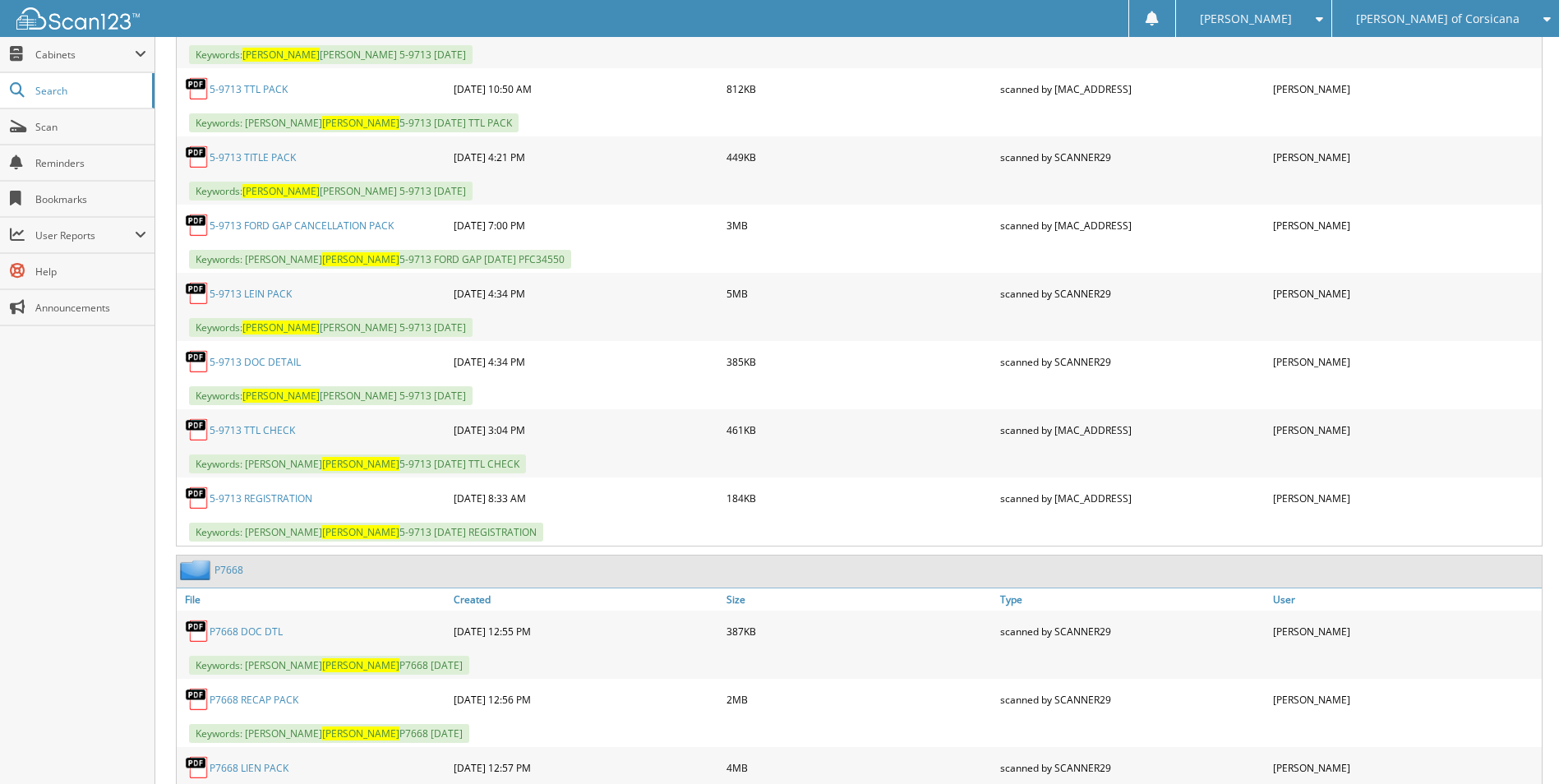
scroll to position [3615, 0]
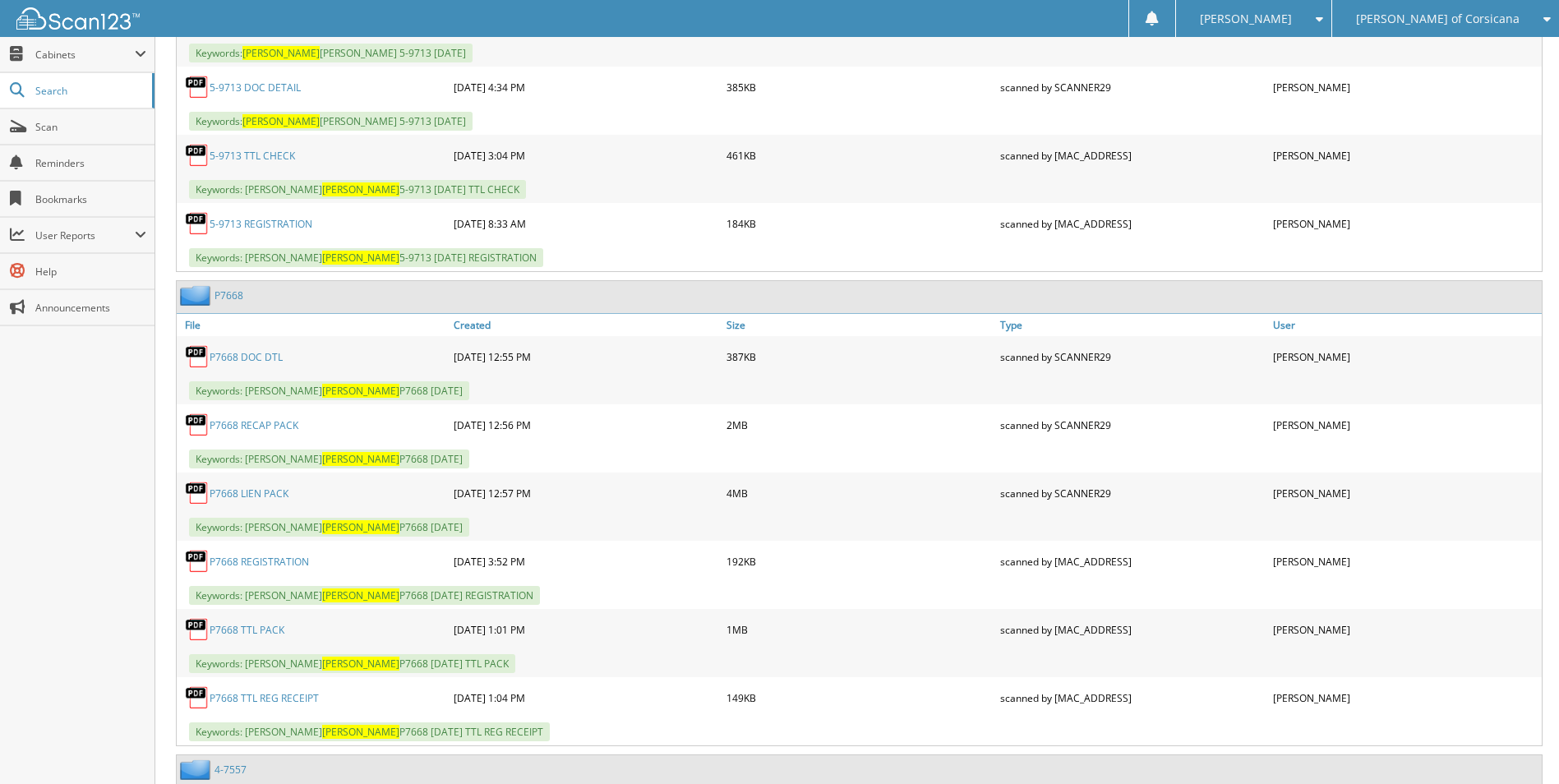
click at [236, 292] on link "P7668" at bounding box center [228, 295] width 28 height 14
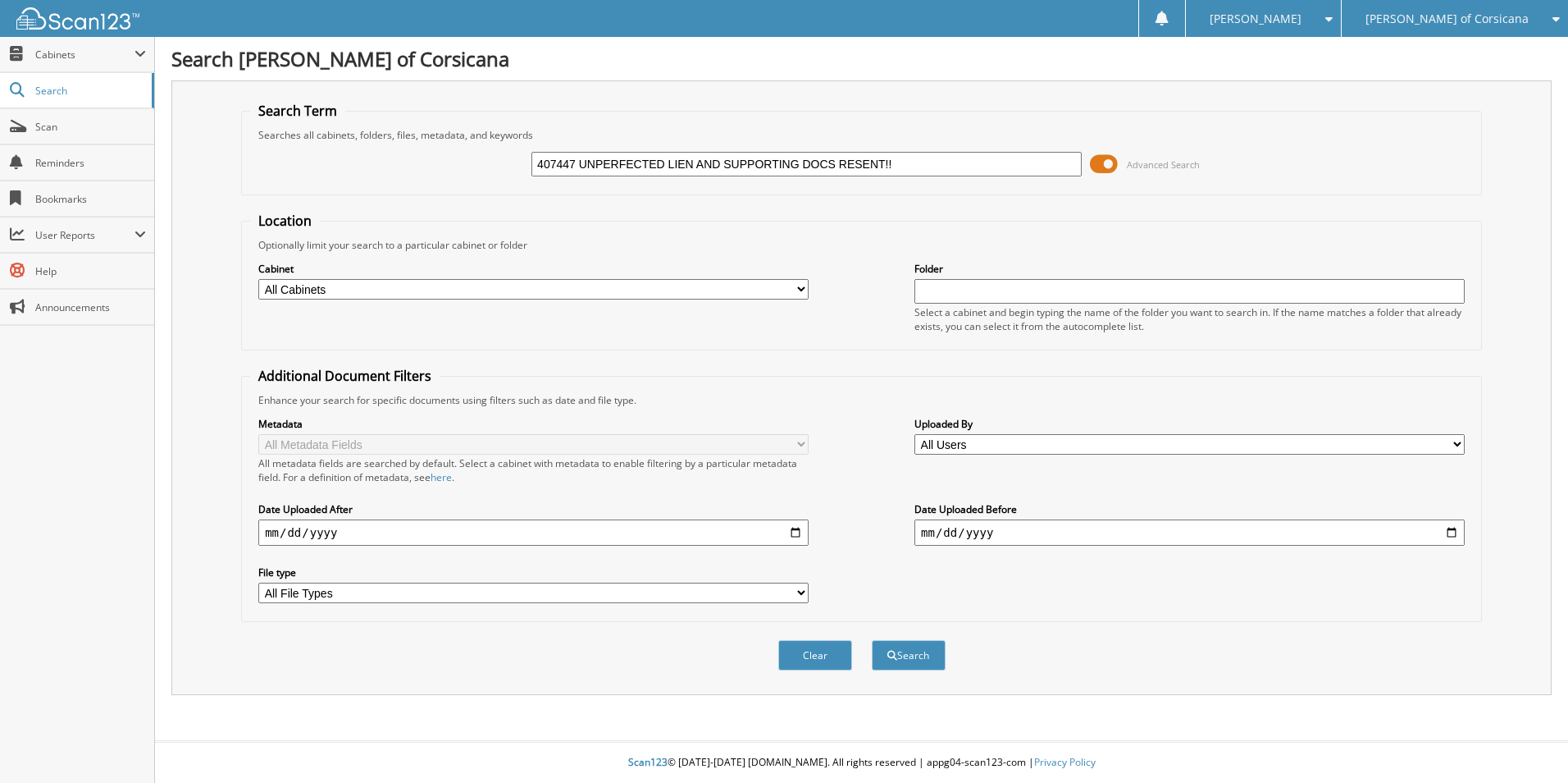
type input "407447 UNPERFECTED LIEN AND SUPPORTING DOCS RESENT!!"
click at [872, 640] on button "Search" at bounding box center [909, 654] width 74 height 30
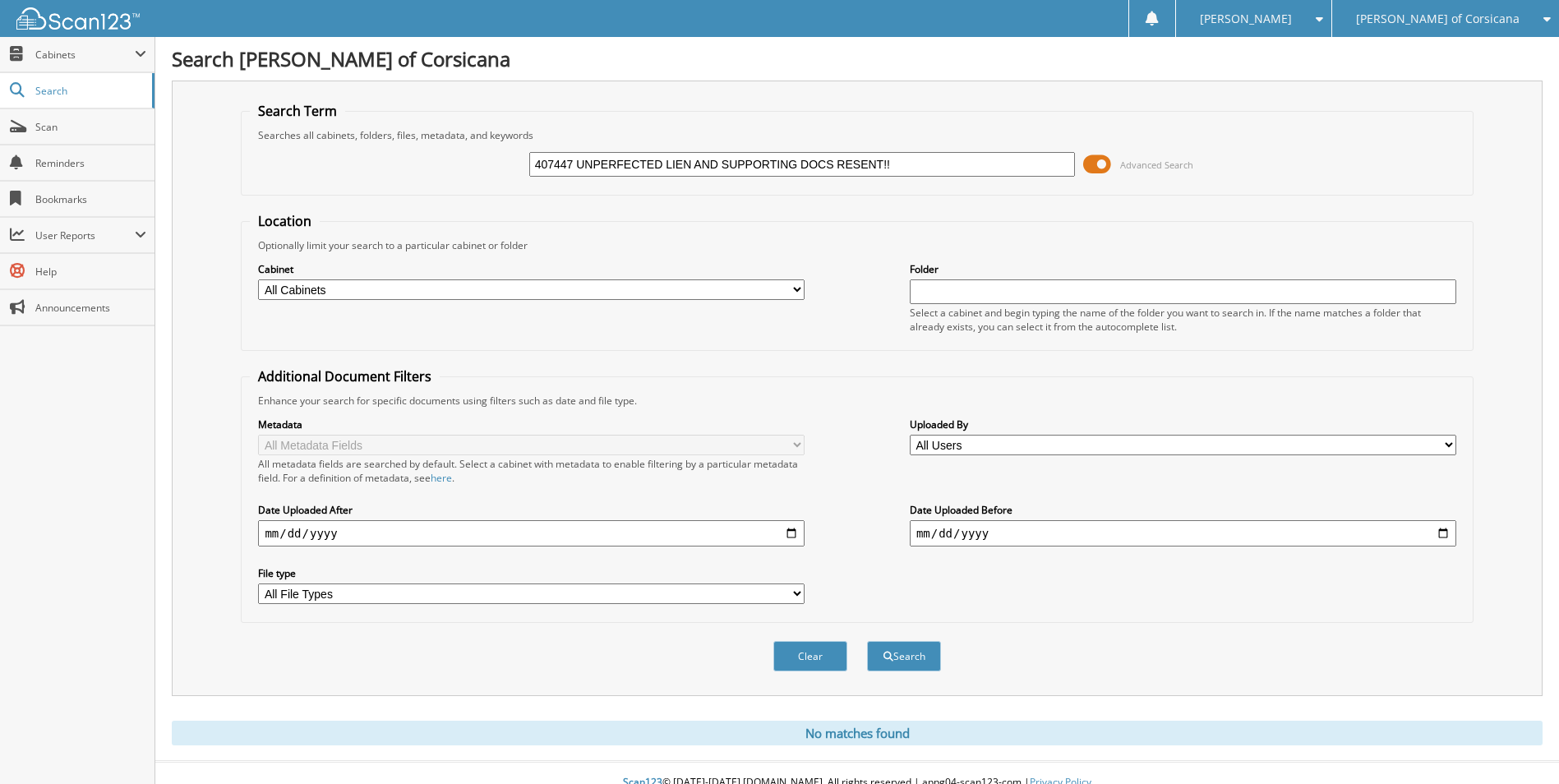
click at [764, 156] on input "407447 UNPERFECTED LIEN AND SUPPORTING DOCS RESENT!!" at bounding box center [802, 164] width 547 height 25
click at [867, 640] on button "Search" at bounding box center [904, 655] width 74 height 30
click at [624, 158] on input "407447 UNPERFECTED LIEN AND SUPPORTING DOCS RESENT!!" at bounding box center [802, 164] width 547 height 25
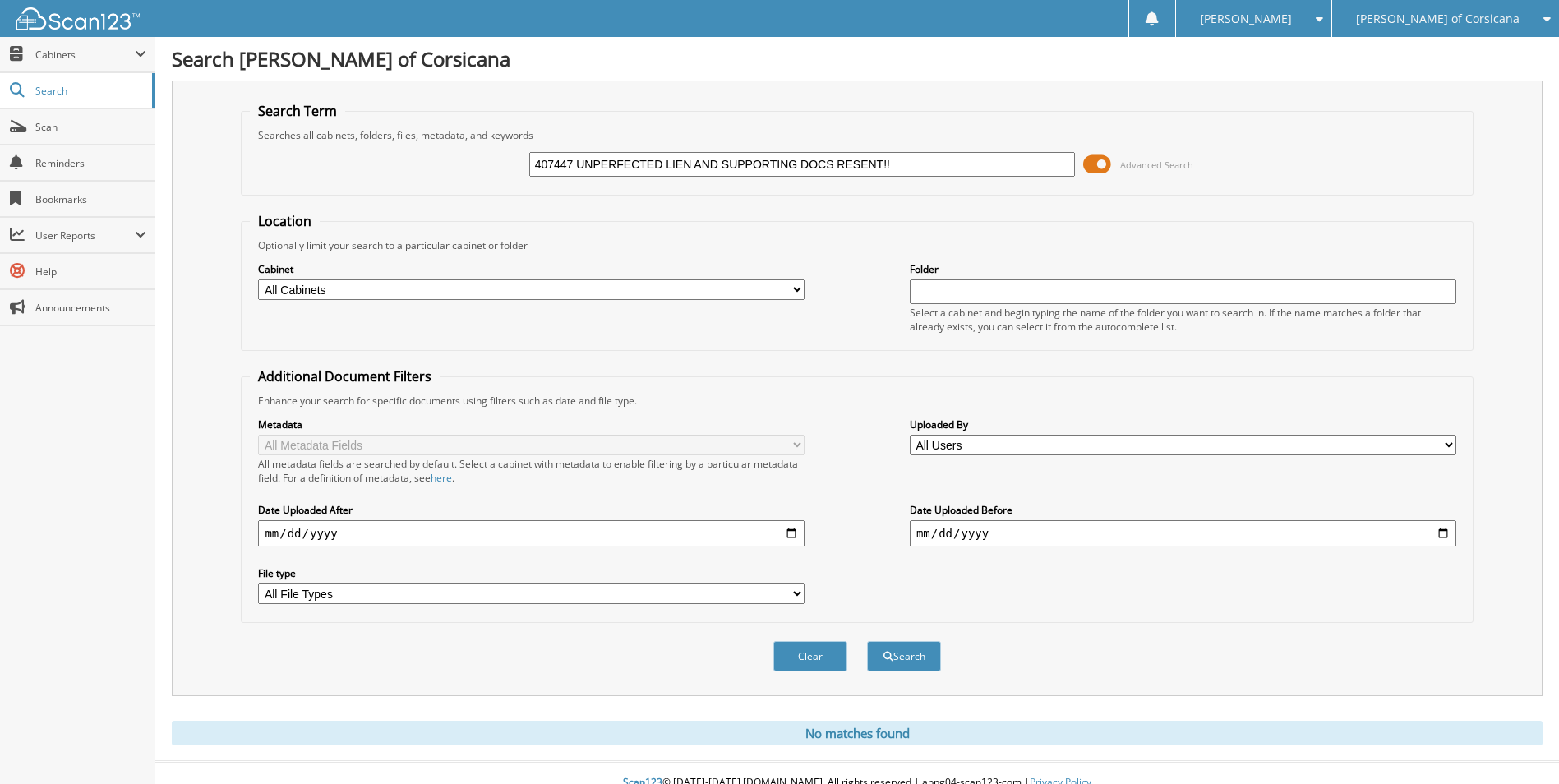
click at [624, 158] on input "407447 UNPERFECTED LIEN AND SUPPORTING DOCS RESENT!!" at bounding box center [802, 164] width 547 height 25
paste input "NEG09967"
type input "NEG09967"
click at [867, 640] on button "Search" at bounding box center [904, 655] width 74 height 30
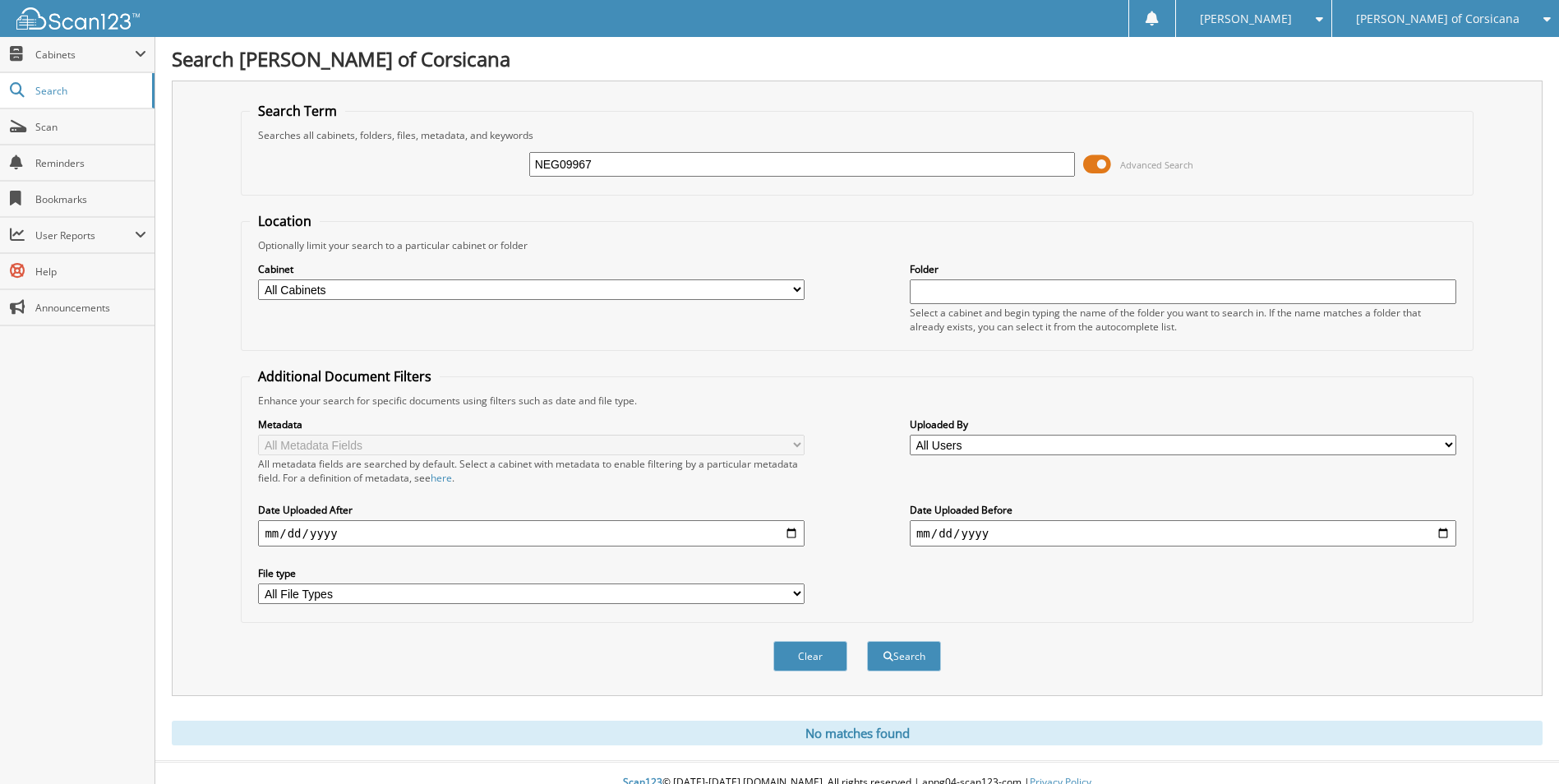
click at [1109, 161] on span at bounding box center [1097, 164] width 28 height 25
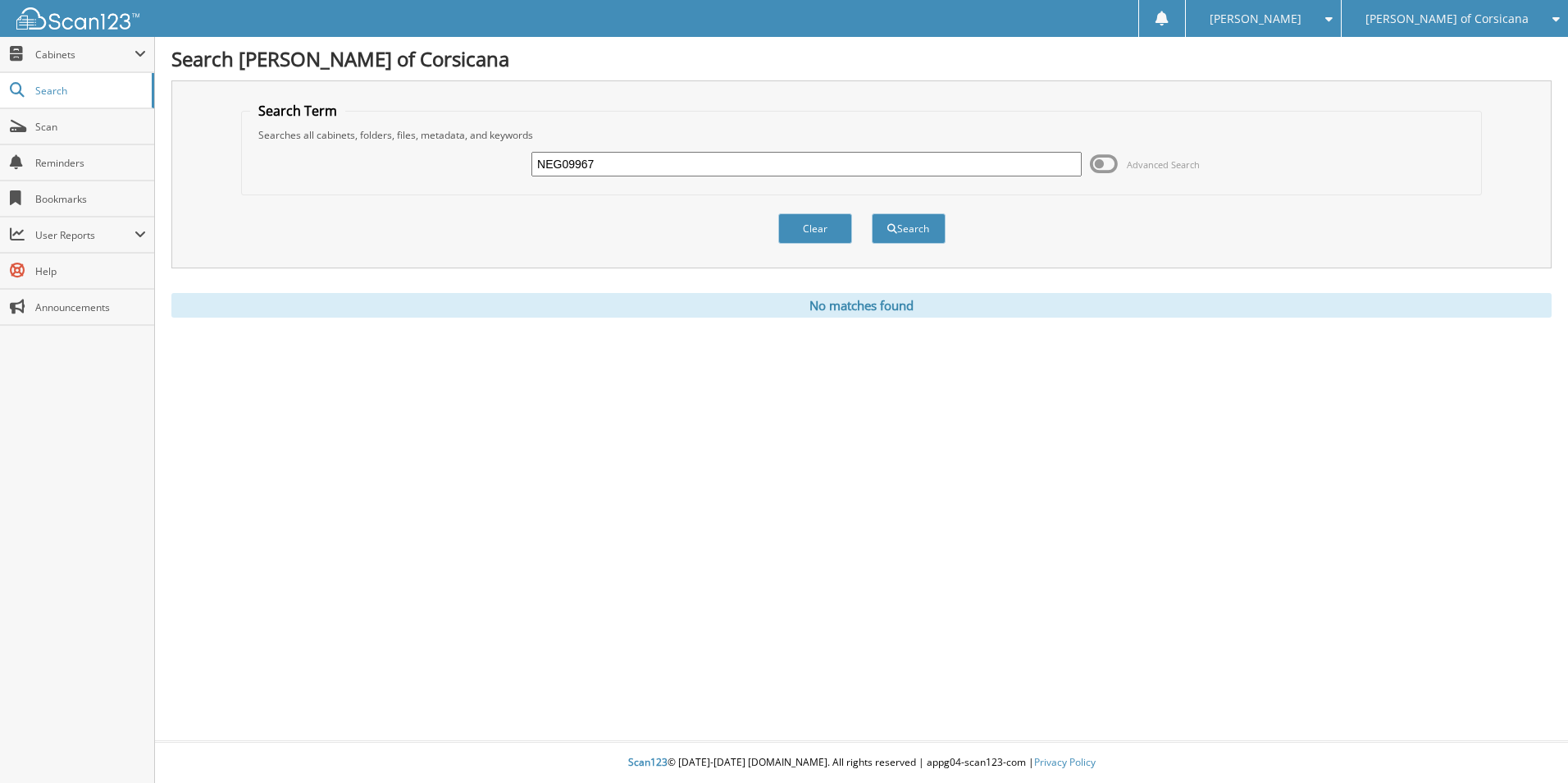
click at [553, 161] on input "NEG09967" at bounding box center [806, 164] width 550 height 25
drag, startPoint x: 553, startPoint y: 161, endPoint x: 531, endPoint y: 158, distance: 22.2
click at [531, 158] on input "NEG09967" at bounding box center [806, 164] width 550 height 25
click at [554, 158] on input "NEG09967" at bounding box center [806, 164] width 550 height 25
drag, startPoint x: 554, startPoint y: 158, endPoint x: 527, endPoint y: 159, distance: 27.0
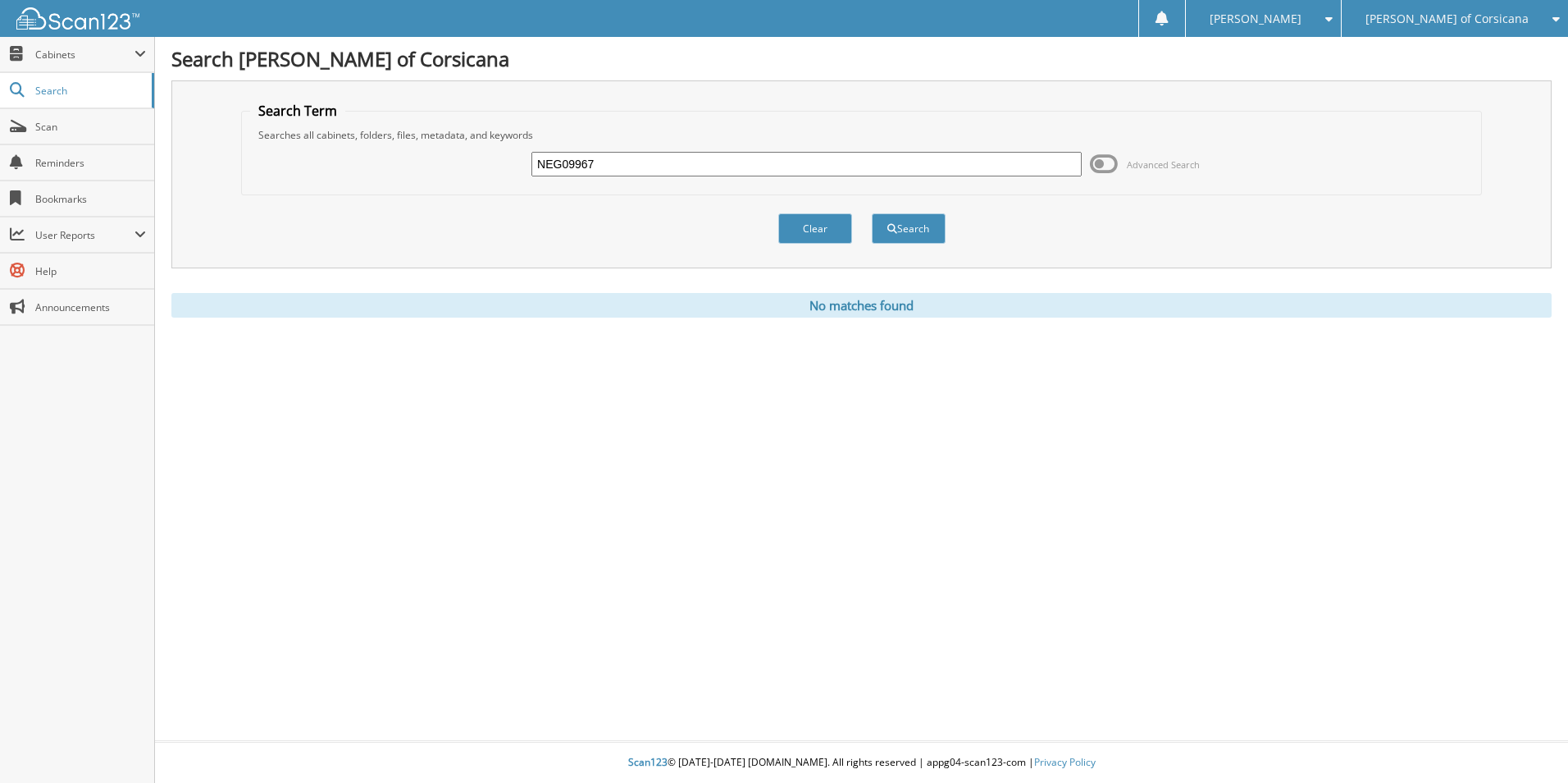
click at [527, 159] on div "NEG09967 Advanced Search" at bounding box center [861, 164] width 1223 height 45
type input "G09967"
click at [872, 213] on button "Search" at bounding box center [909, 228] width 74 height 30
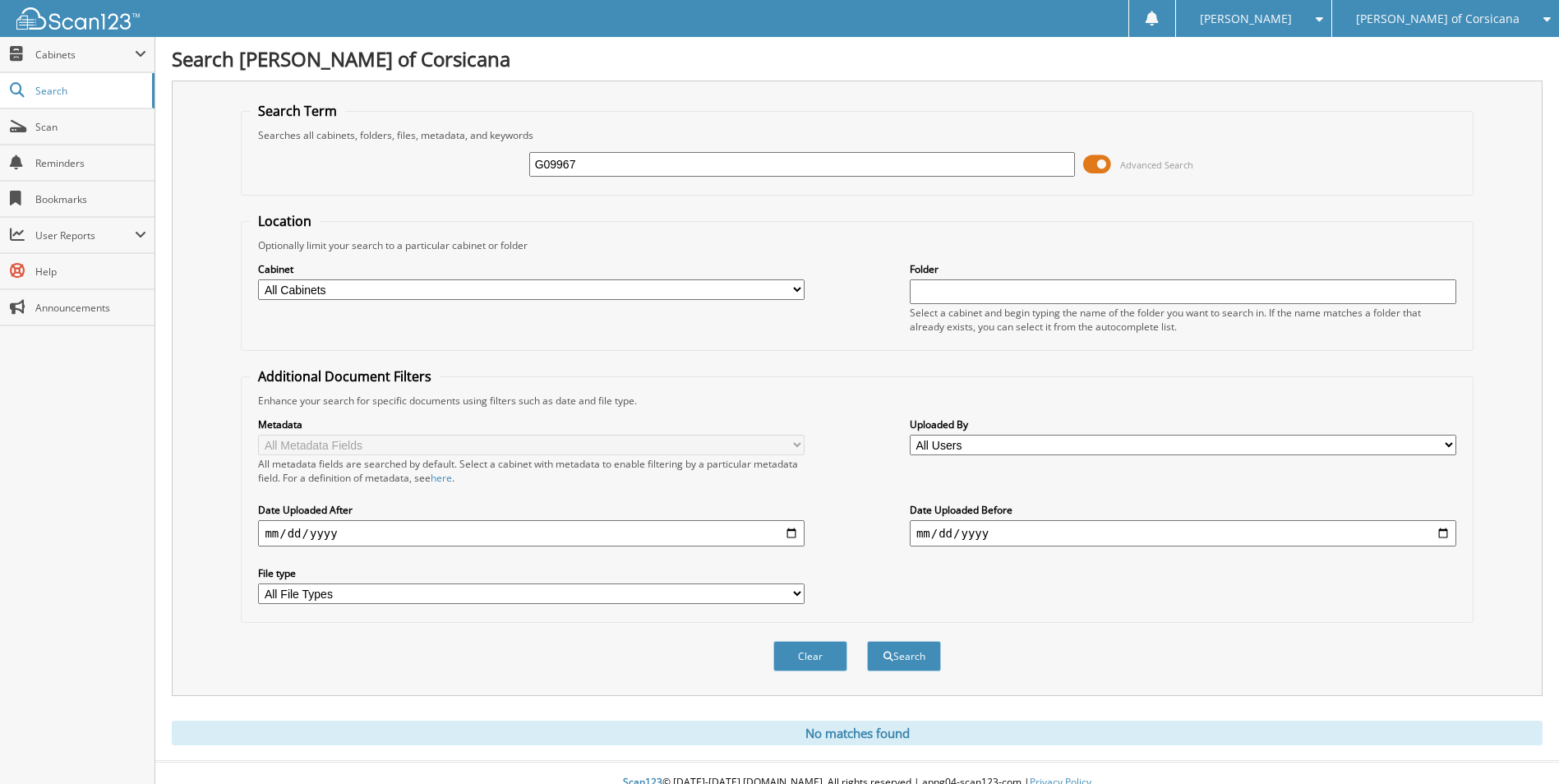
click at [1108, 169] on span at bounding box center [1097, 164] width 28 height 25
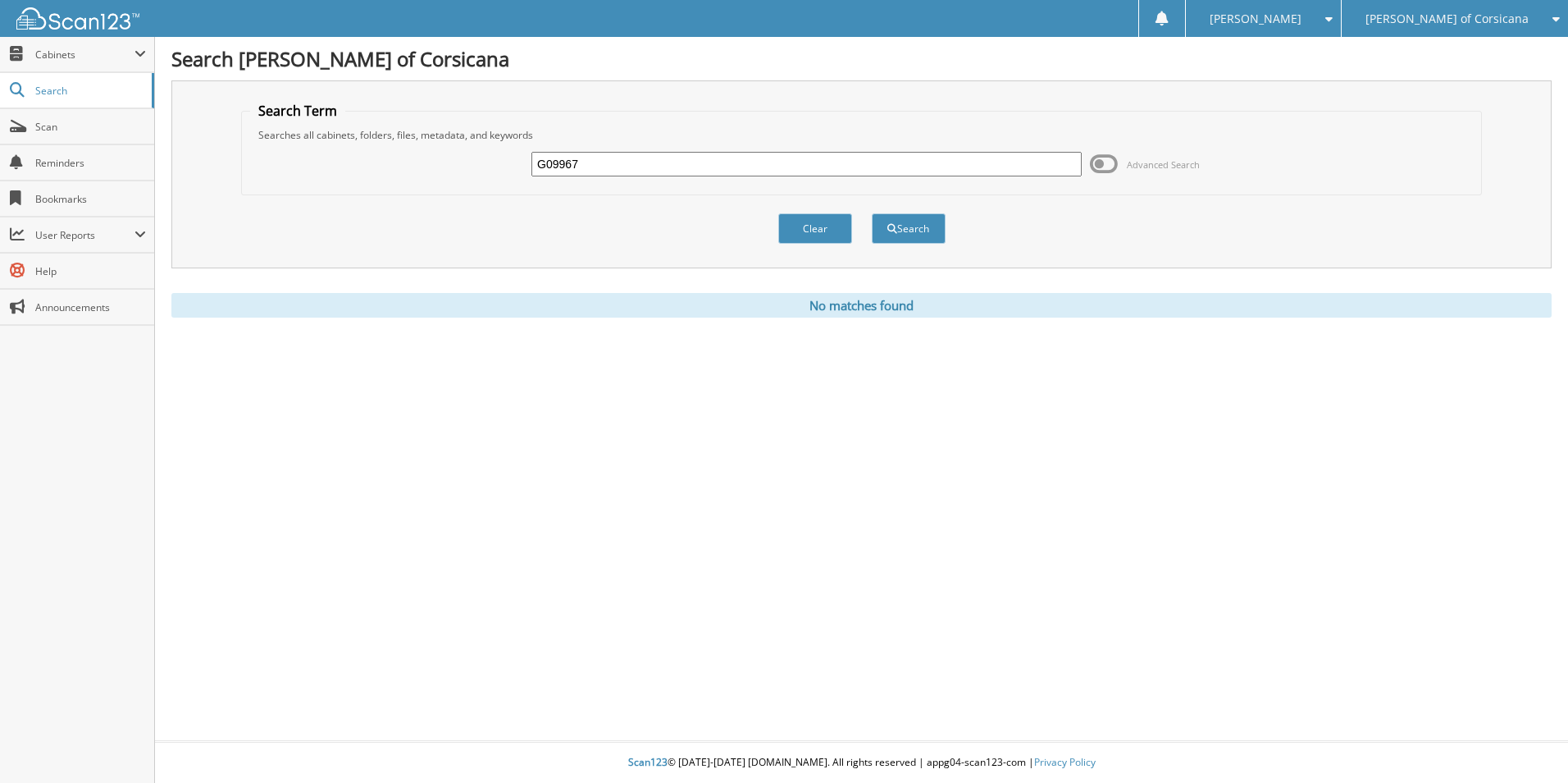
drag, startPoint x: 590, startPoint y: 164, endPoint x: 422, endPoint y: 152, distance: 168.4
click at [423, 152] on div "G09967 Advanced Search" at bounding box center [861, 164] width 1223 height 45
type input "[PERSON_NAME]"
click at [872, 213] on button "Search" at bounding box center [909, 228] width 74 height 30
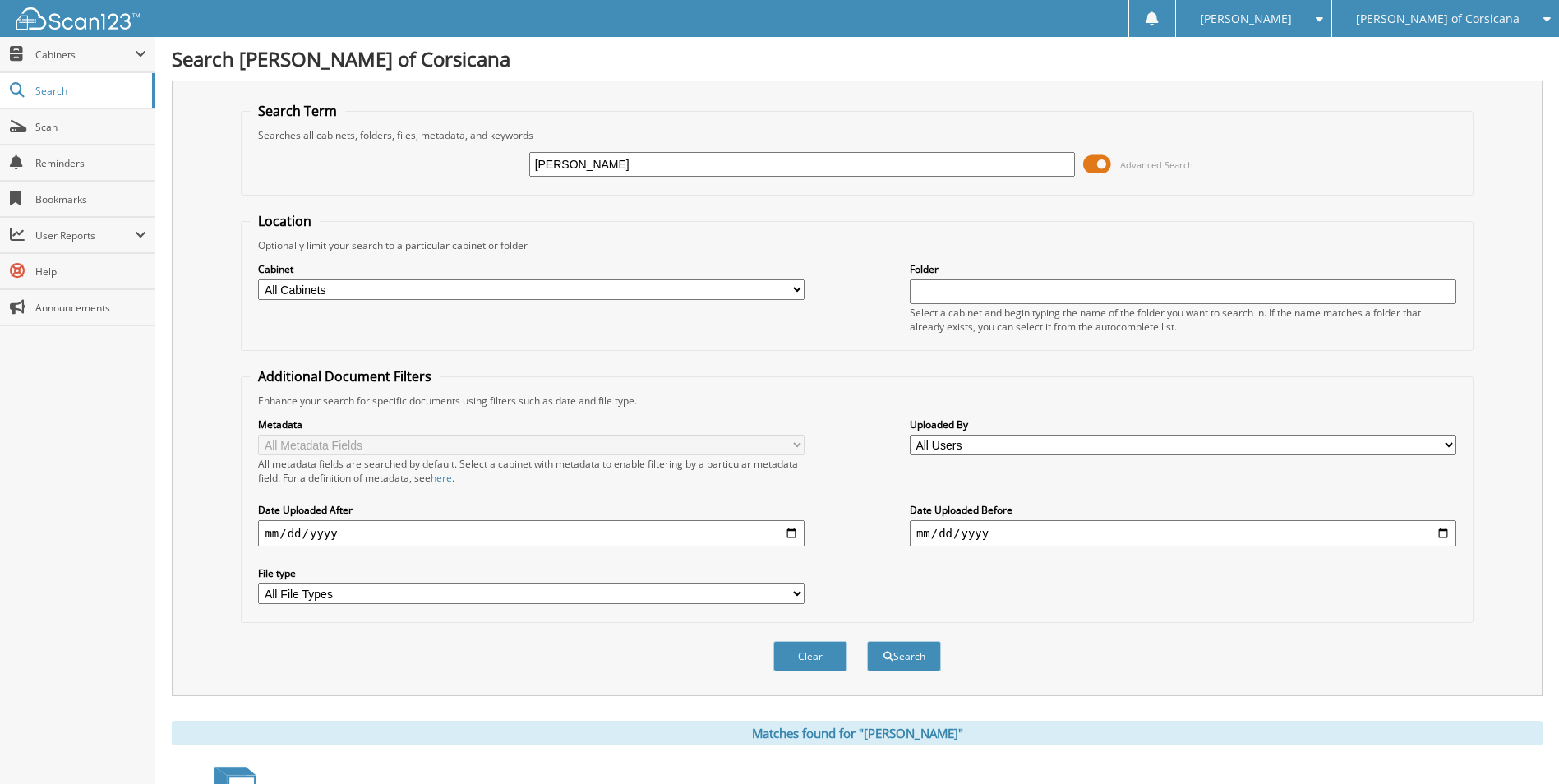
click at [1107, 162] on span at bounding box center [1097, 164] width 28 height 25
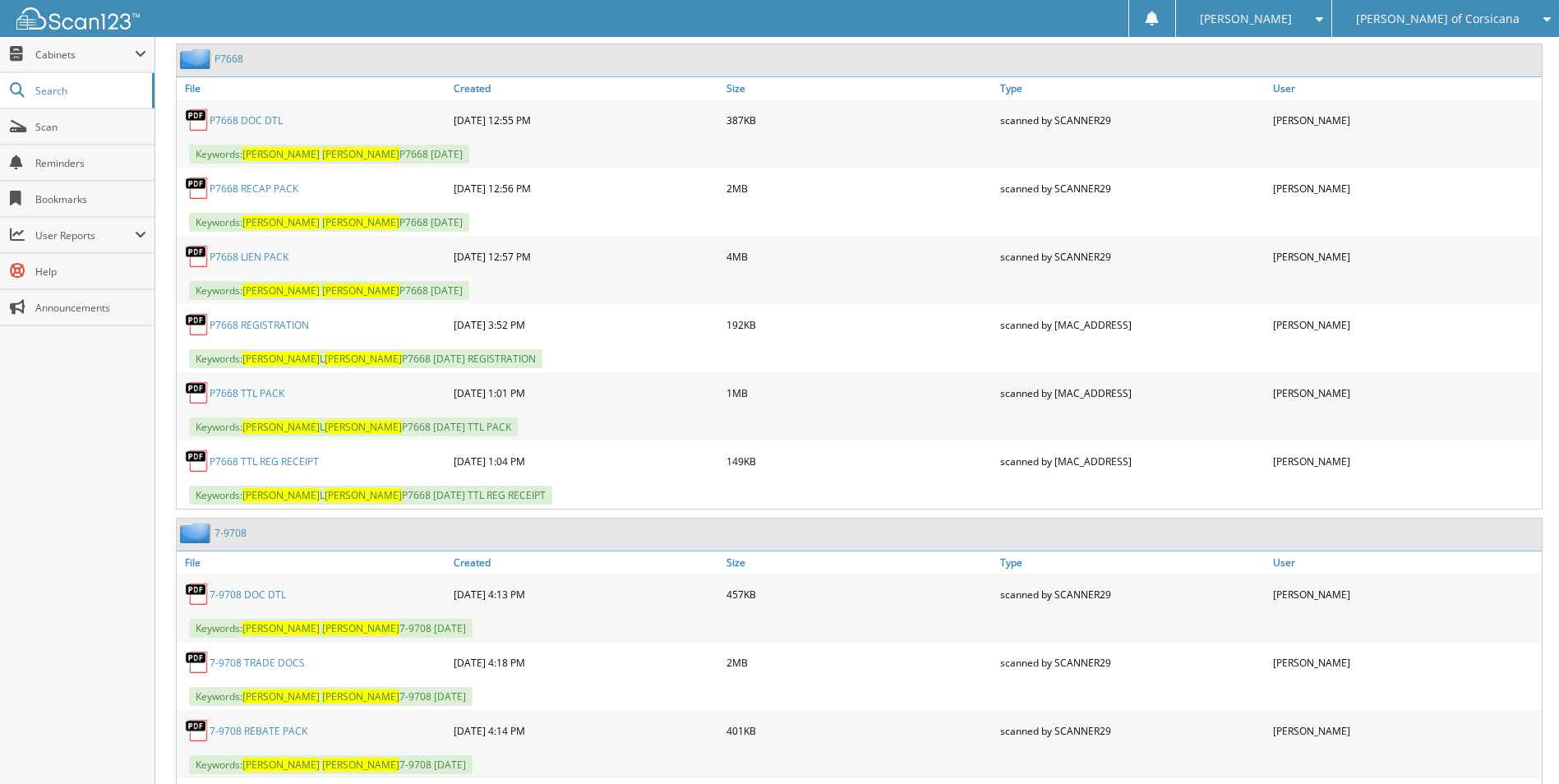
scroll to position [1561, 0]
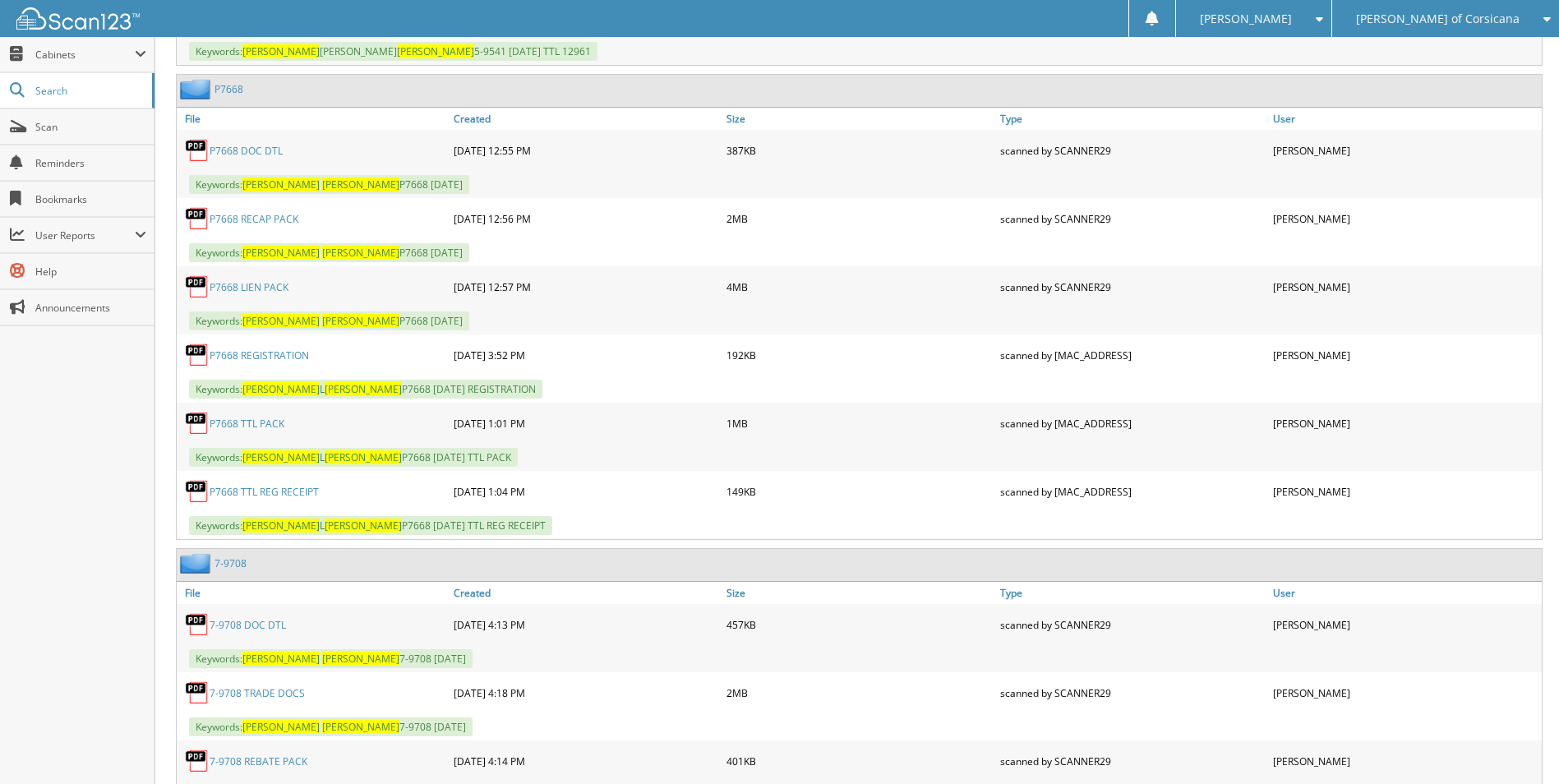
click at [240, 90] on link "P7668" at bounding box center [228, 89] width 28 height 14
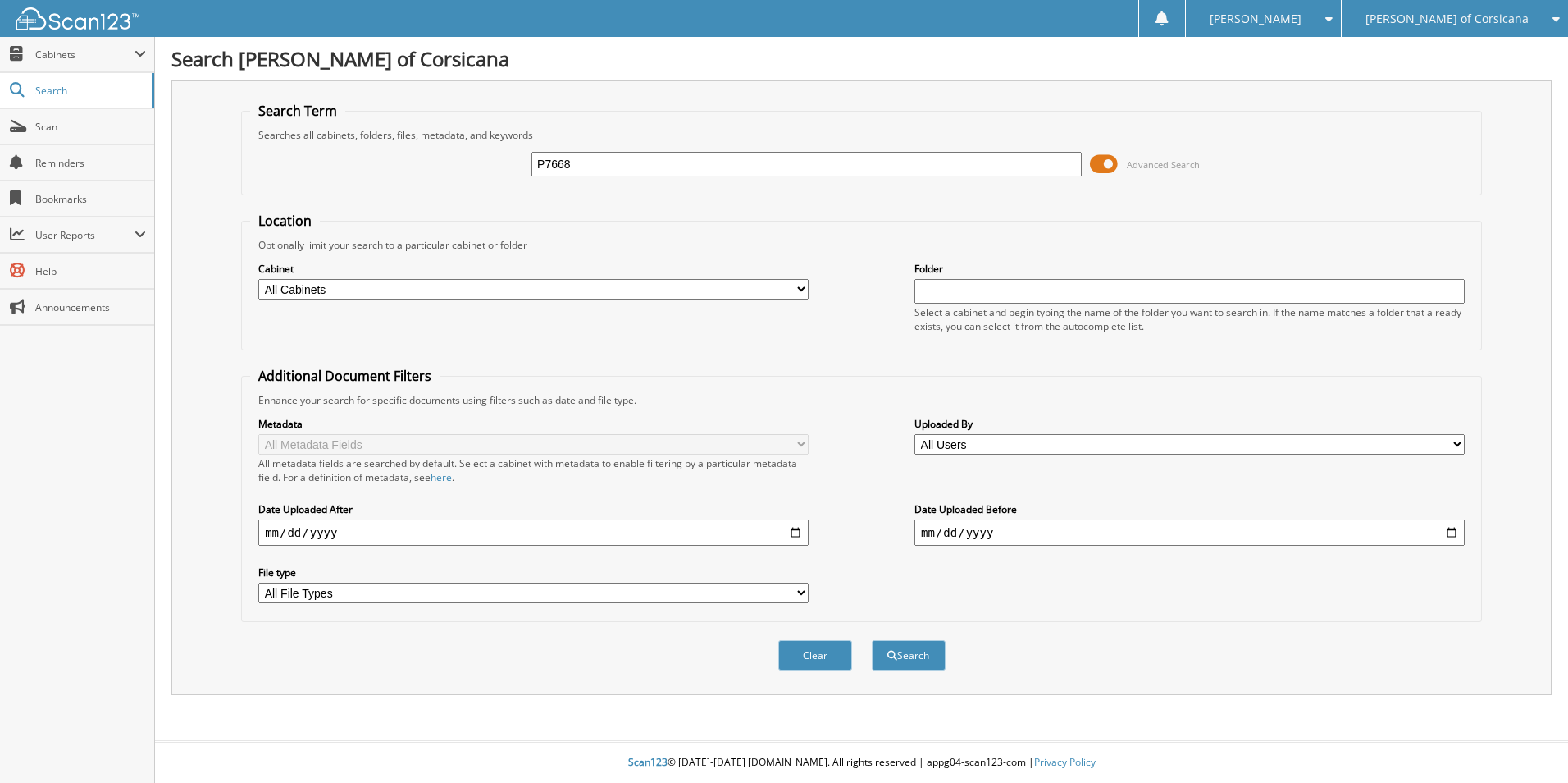
type input "P7668"
click at [872, 640] on button "Search" at bounding box center [909, 654] width 74 height 30
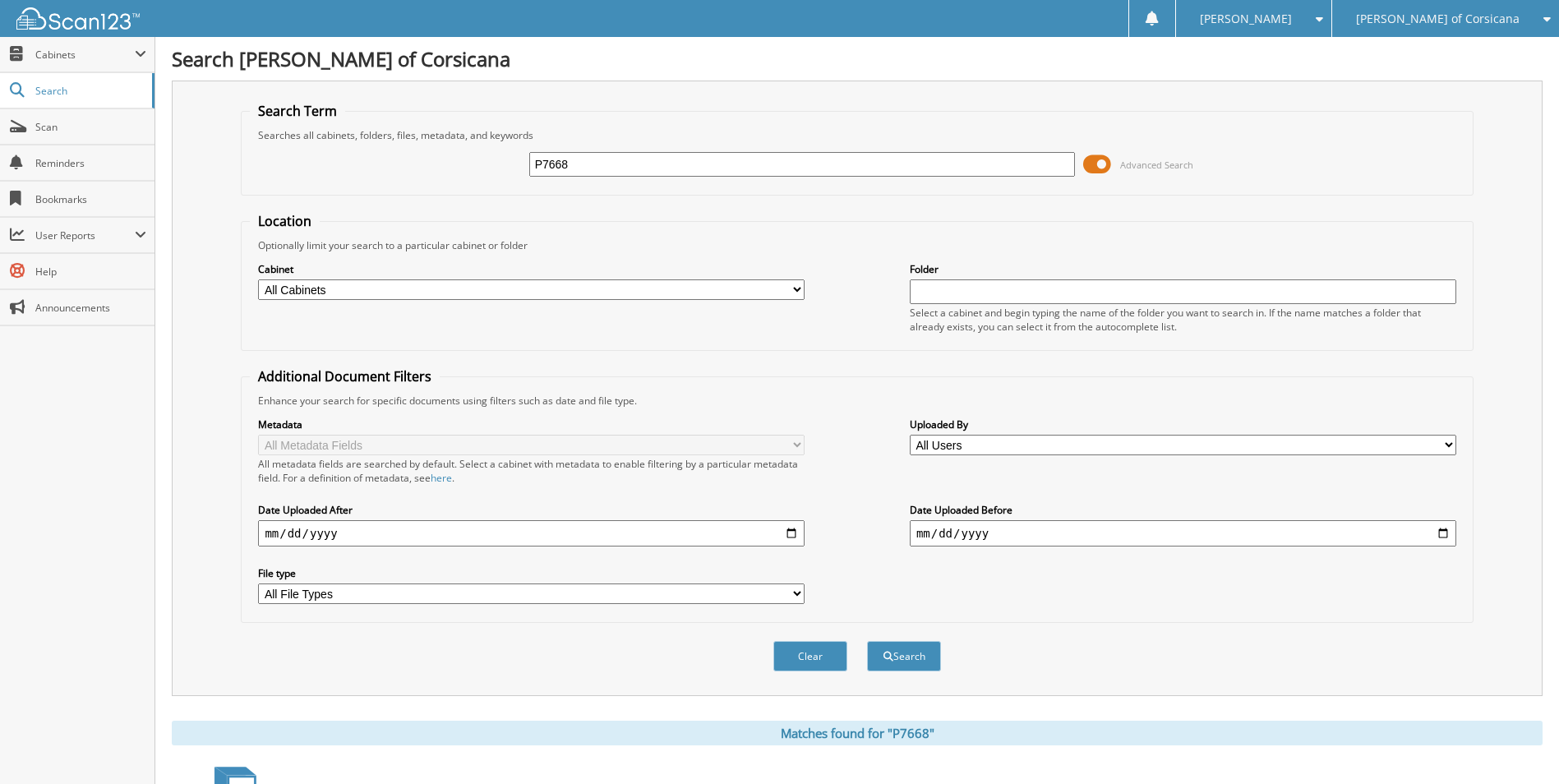
click at [1100, 163] on span at bounding box center [1097, 164] width 28 height 25
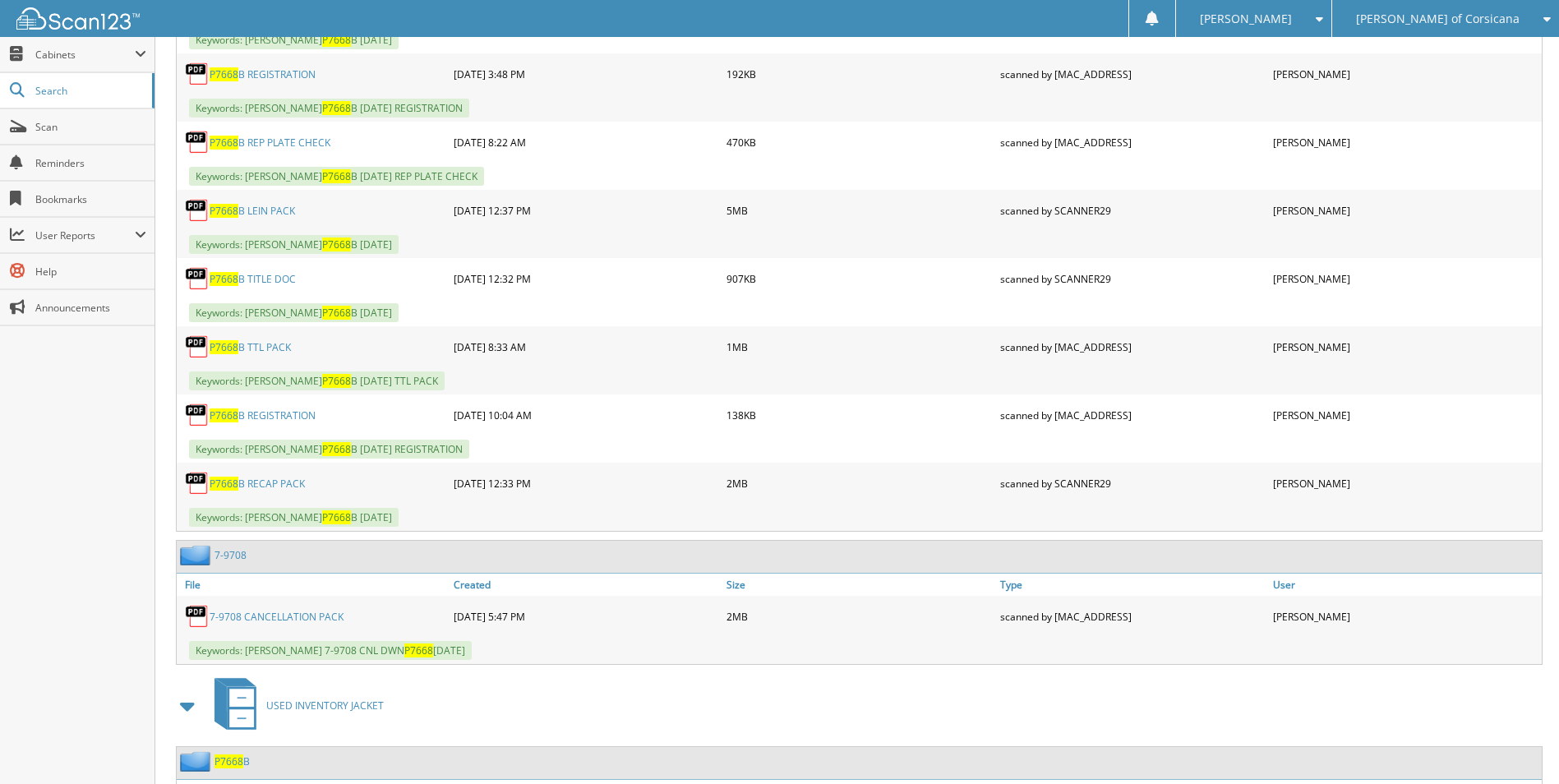
scroll to position [2150, 0]
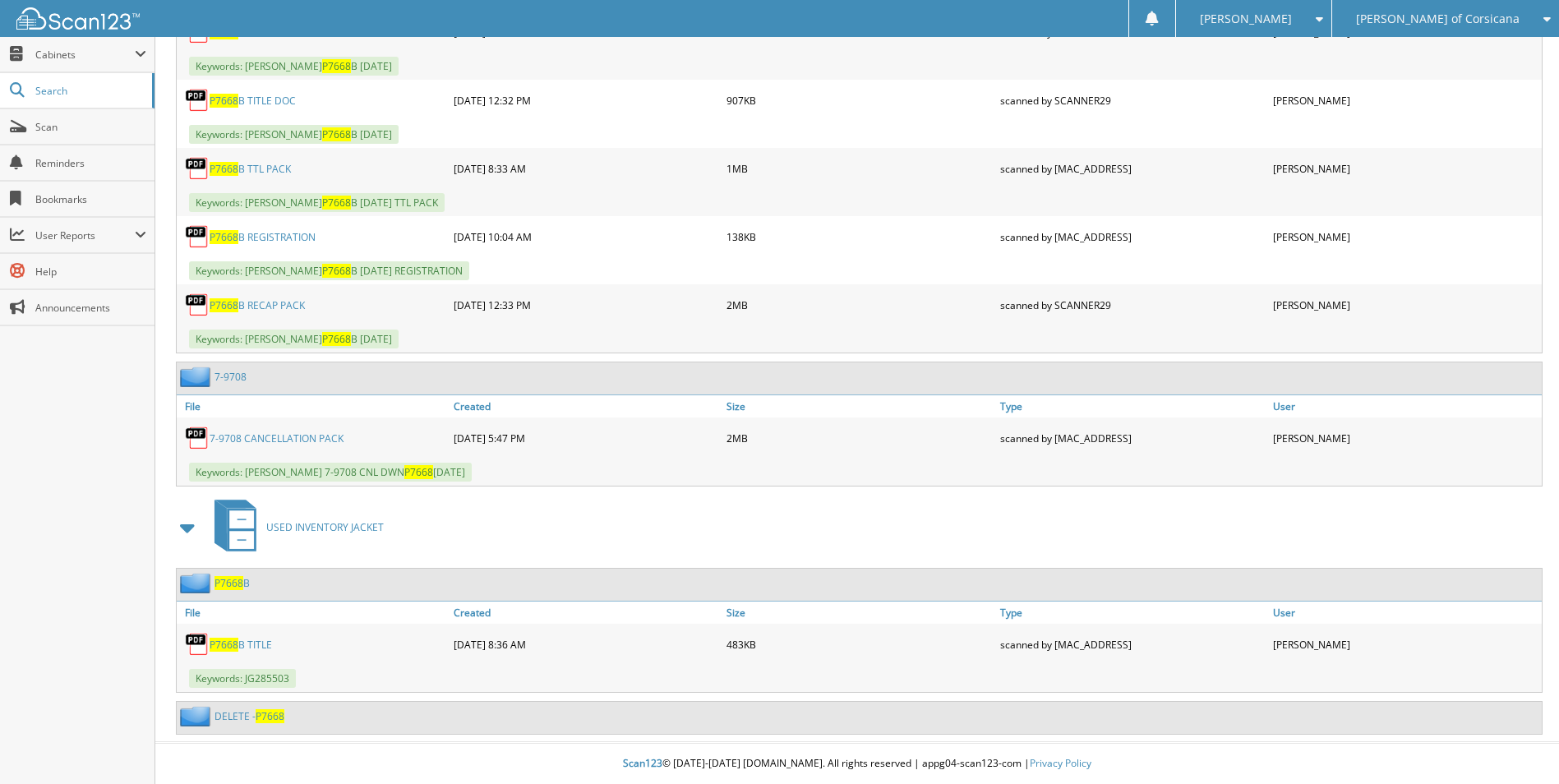
click at [274, 718] on span "P7668" at bounding box center [269, 716] width 28 height 14
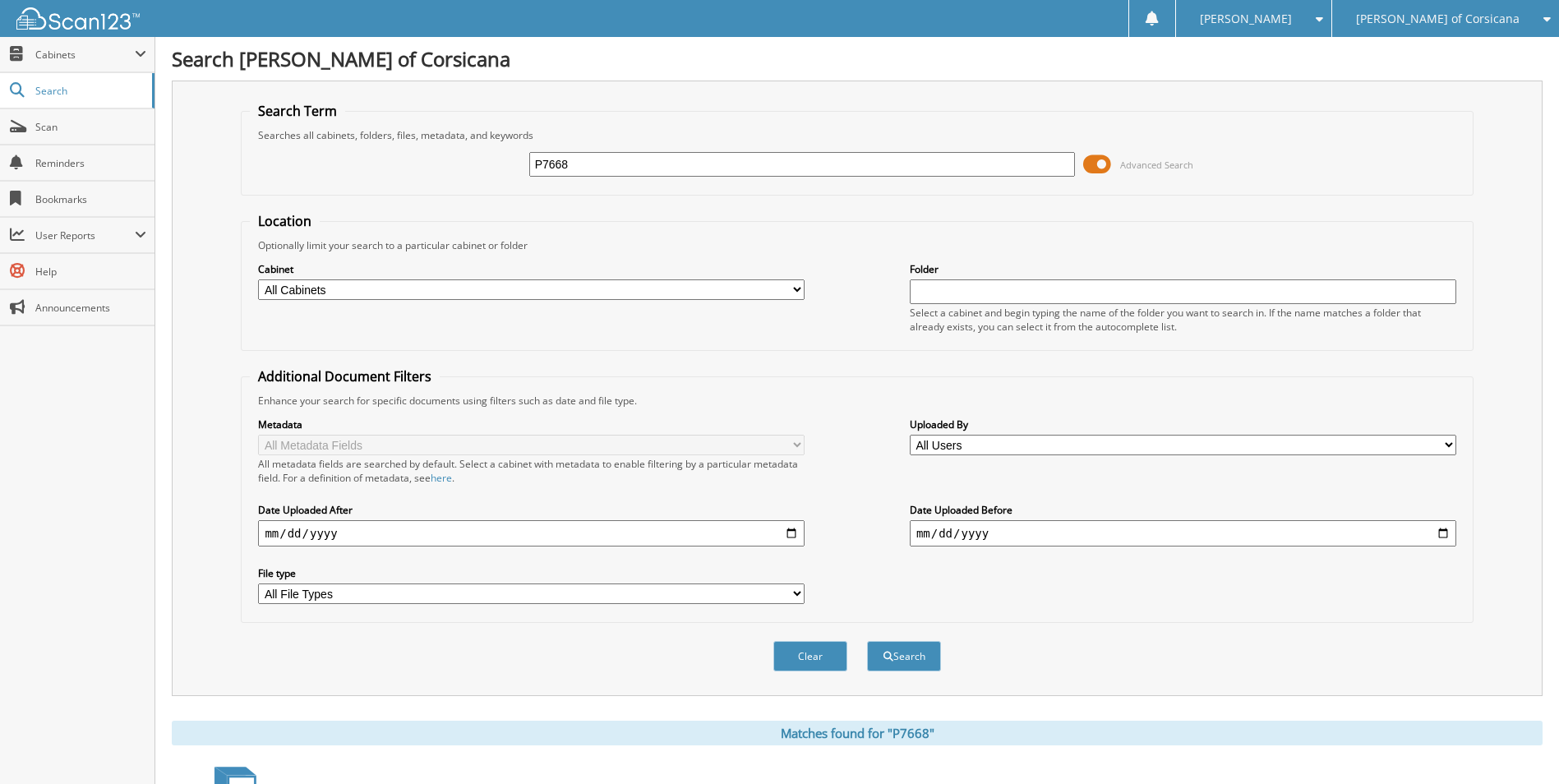
click at [1089, 158] on span at bounding box center [1097, 164] width 28 height 25
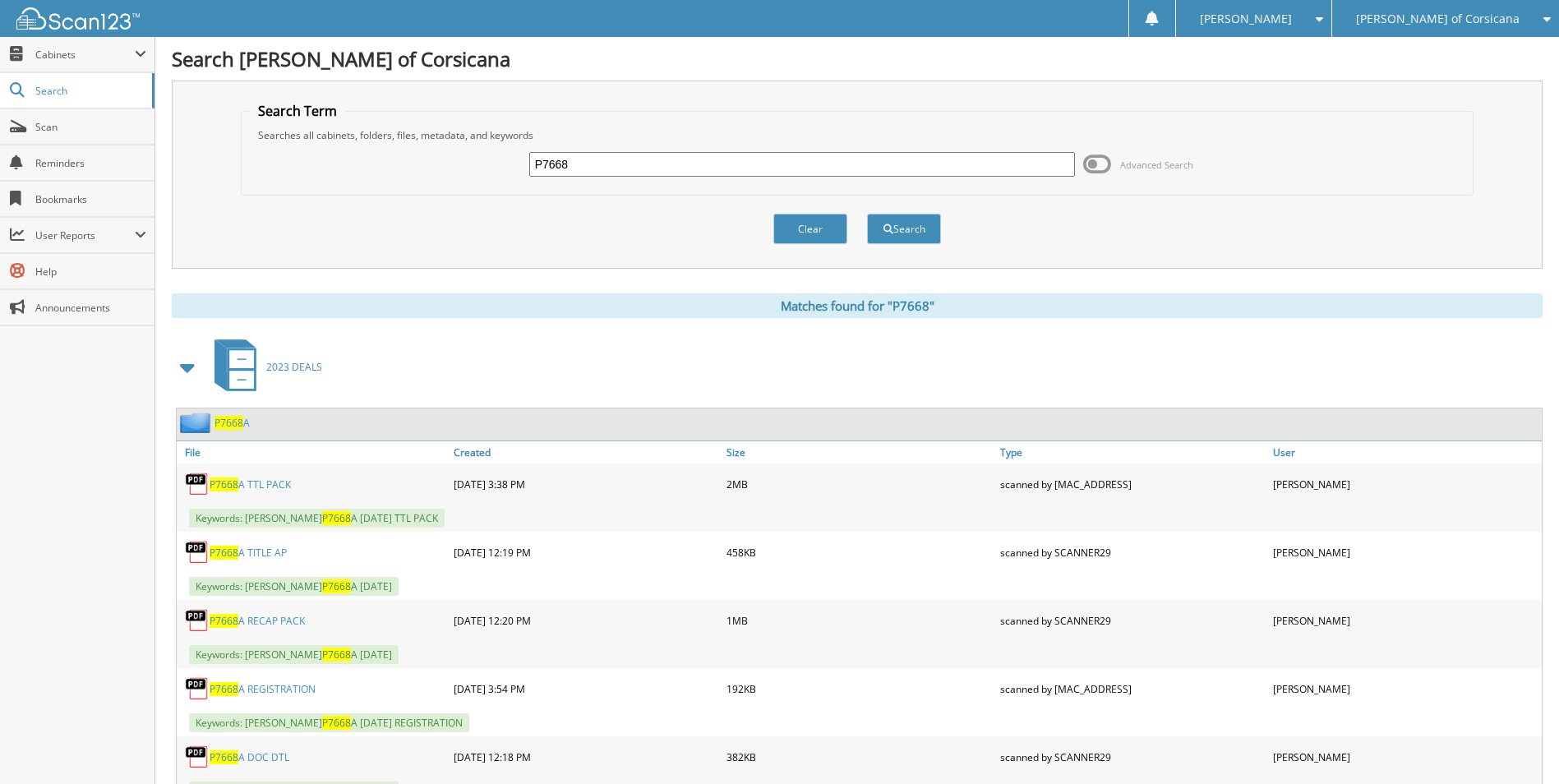
click at [232, 425] on span "P7668" at bounding box center [228, 423] width 28 height 14
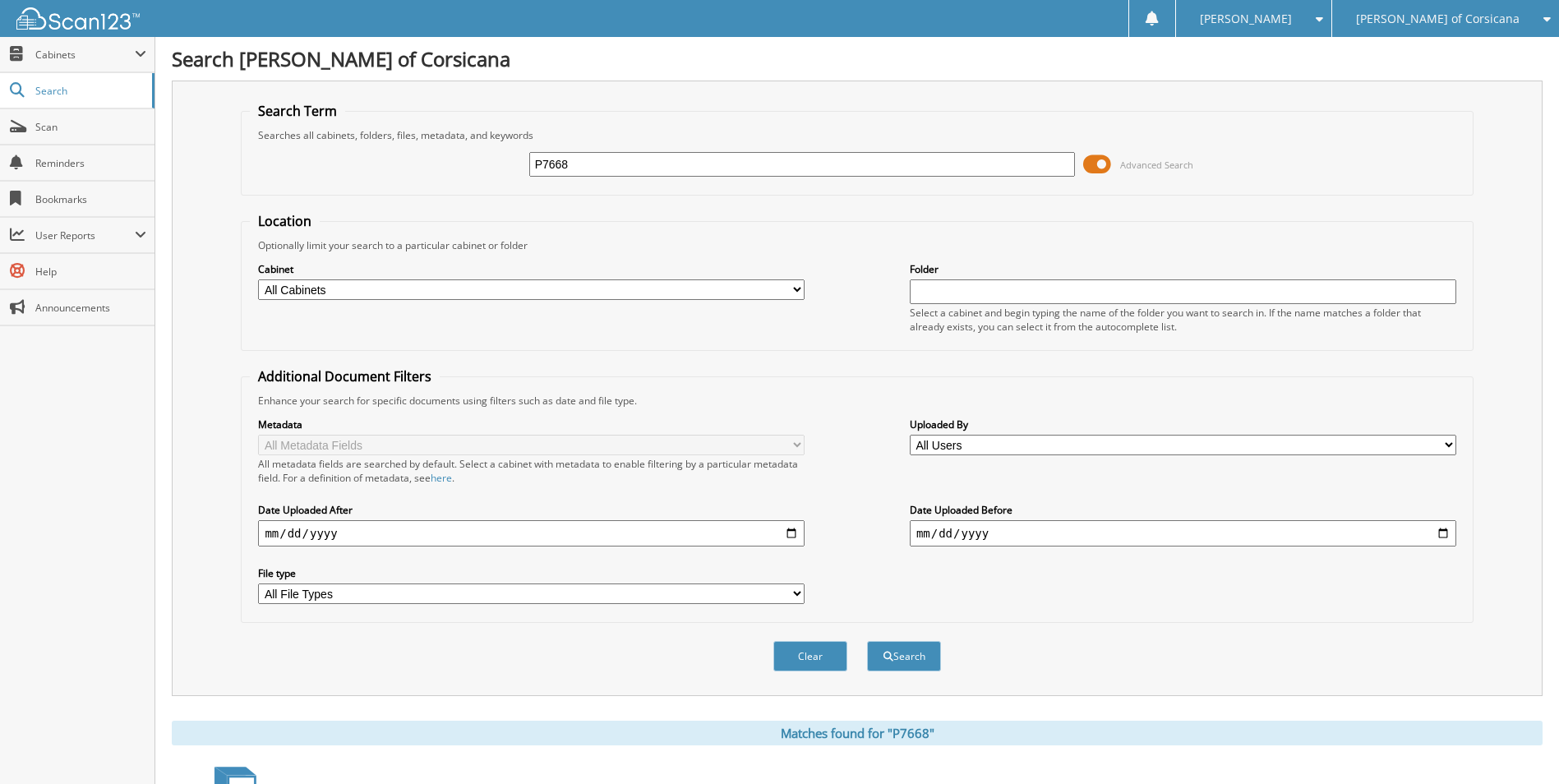
click at [1094, 169] on span at bounding box center [1097, 164] width 28 height 25
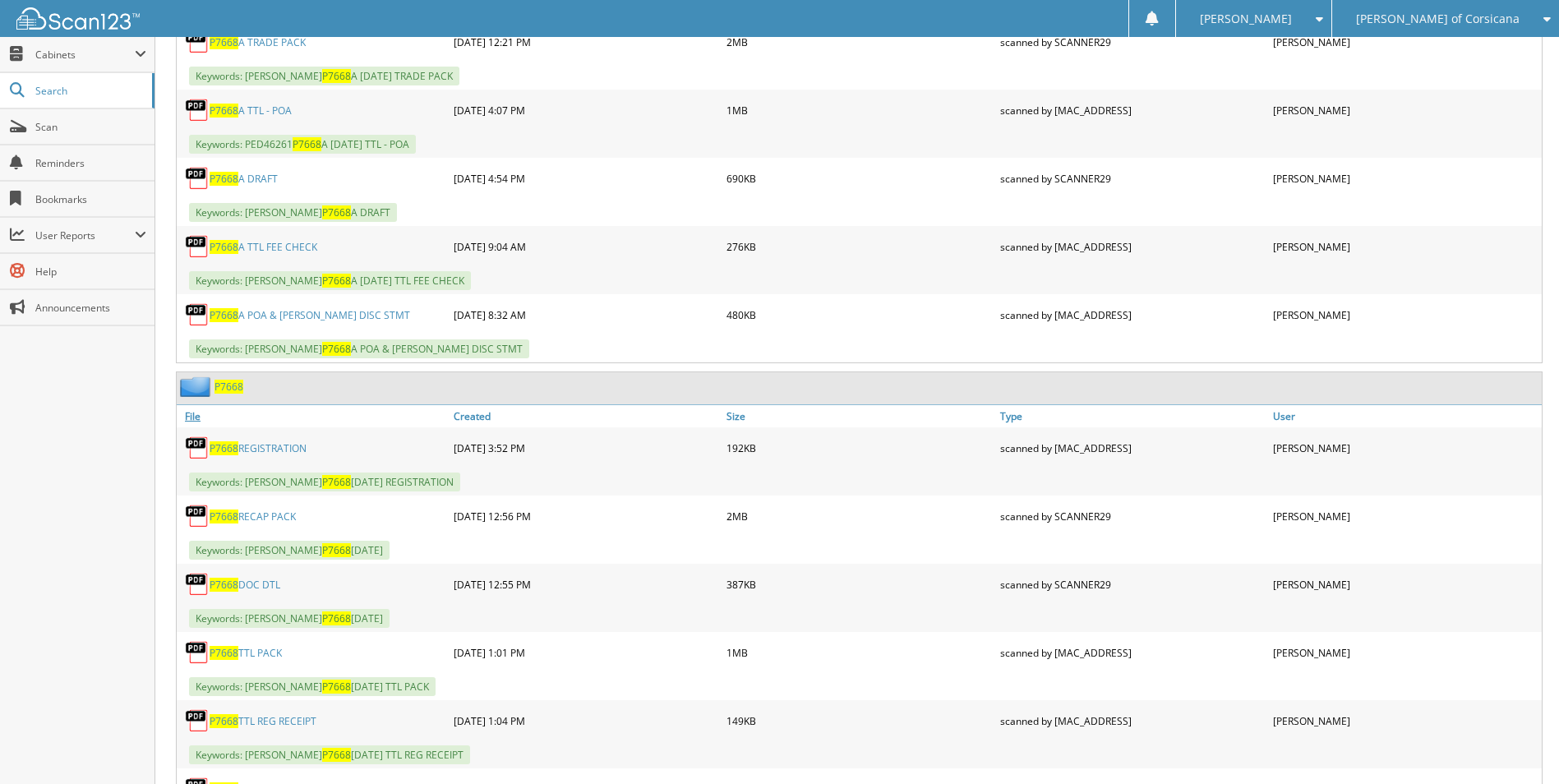
scroll to position [918, 0]
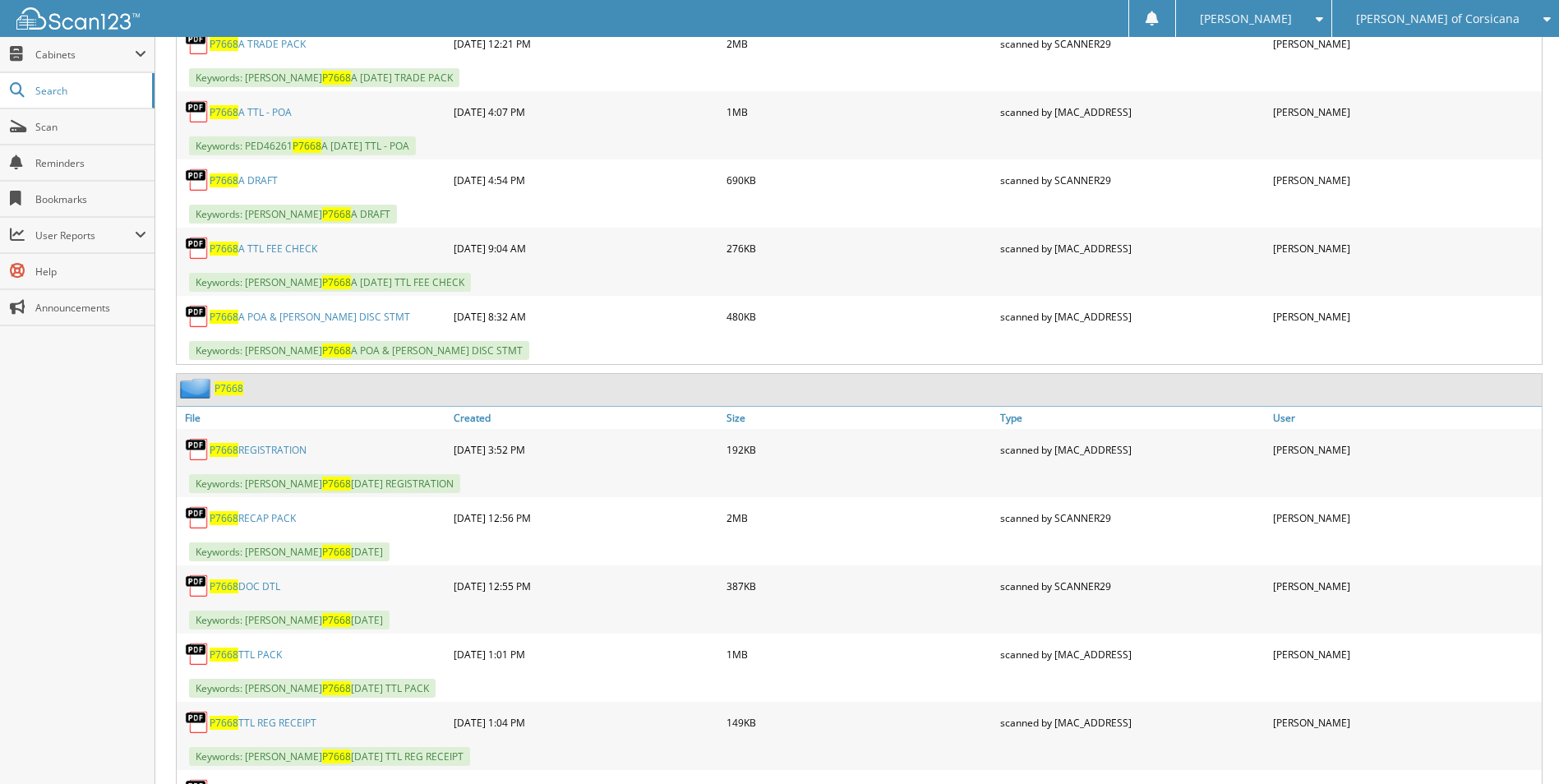
click at [239, 388] on span "P7668" at bounding box center [228, 388] width 28 height 14
